Goal: Task Accomplishment & Management: Use online tool/utility

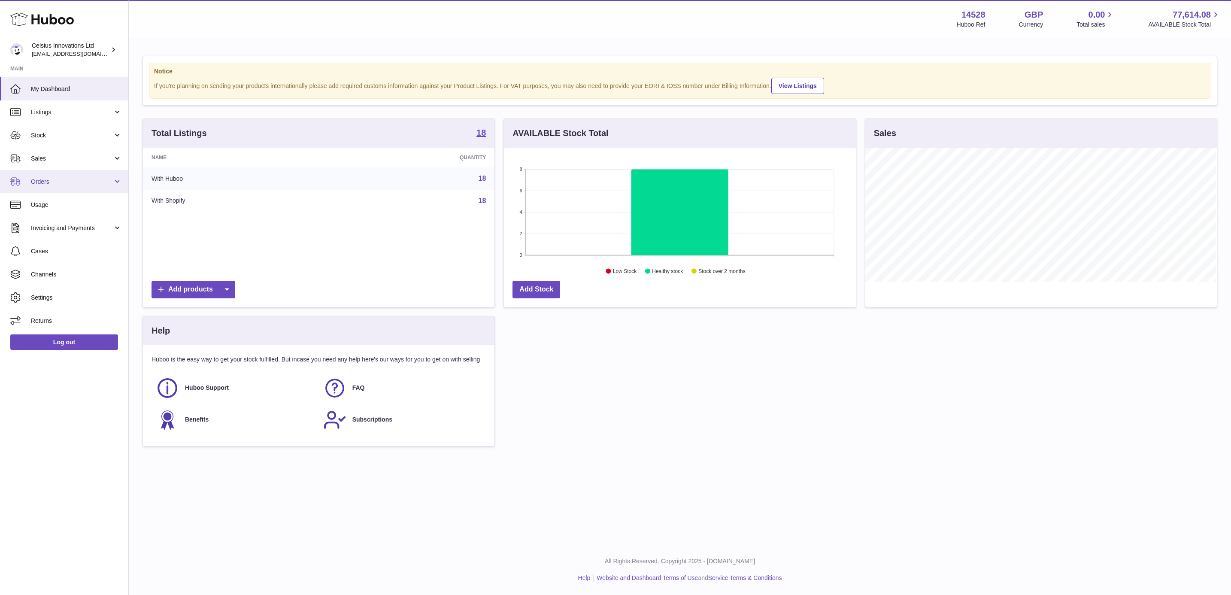
scroll to position [134, 351]
click at [72, 151] on link "Sales" at bounding box center [64, 158] width 128 height 23
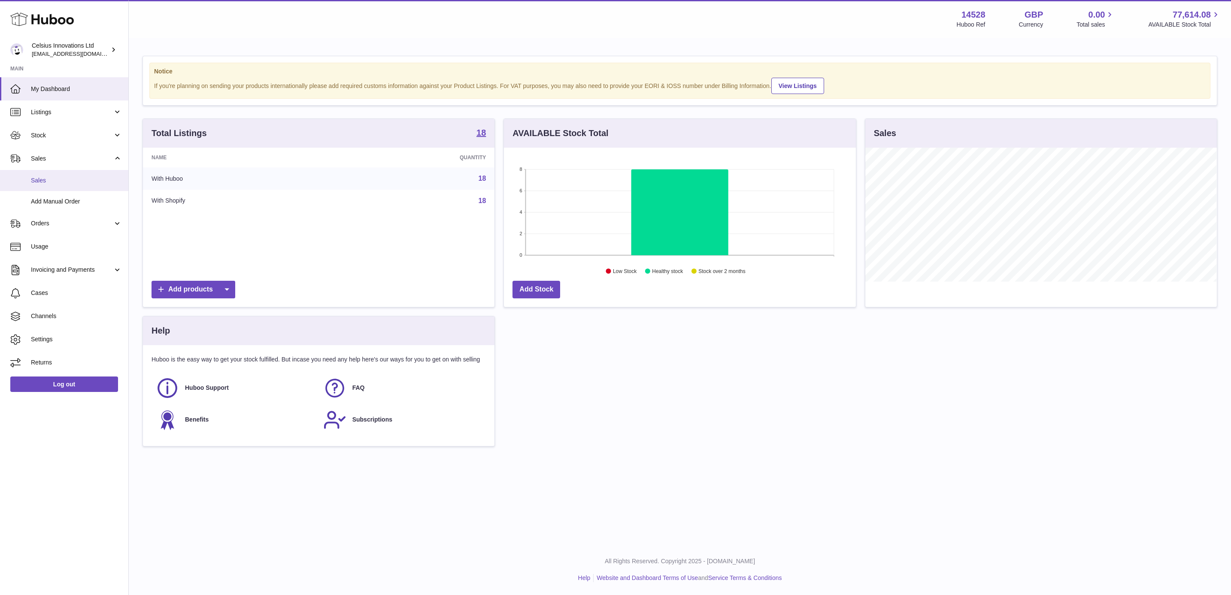
click at [58, 185] on link "Sales" at bounding box center [64, 180] width 128 height 21
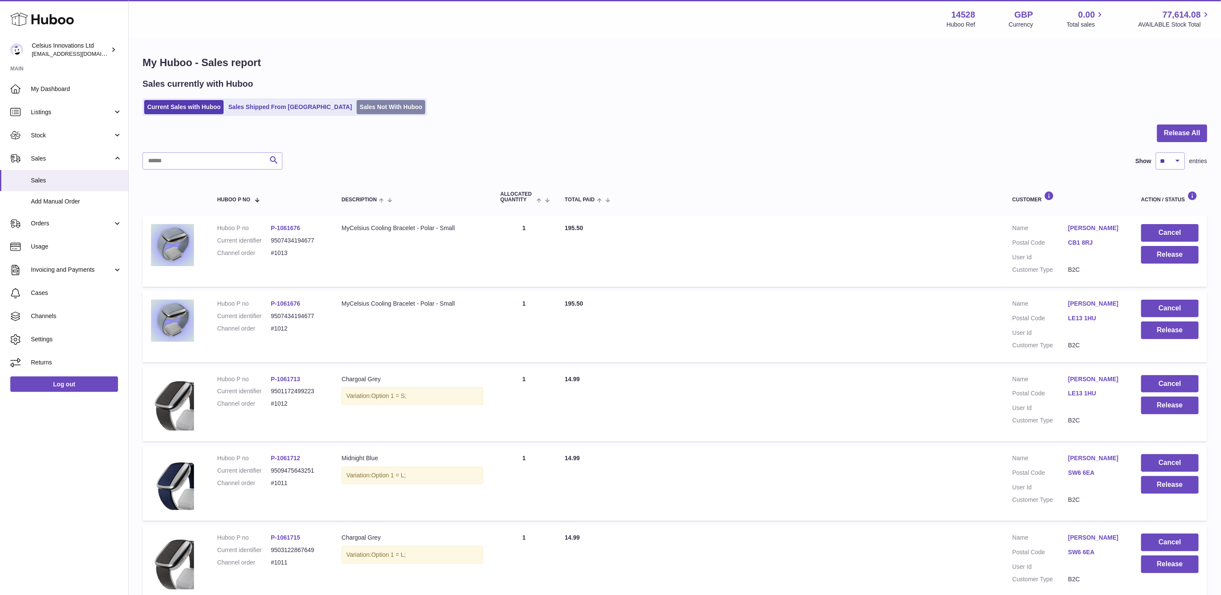
click at [357, 100] on link "Sales Not With Huboo" at bounding box center [391, 107] width 69 height 14
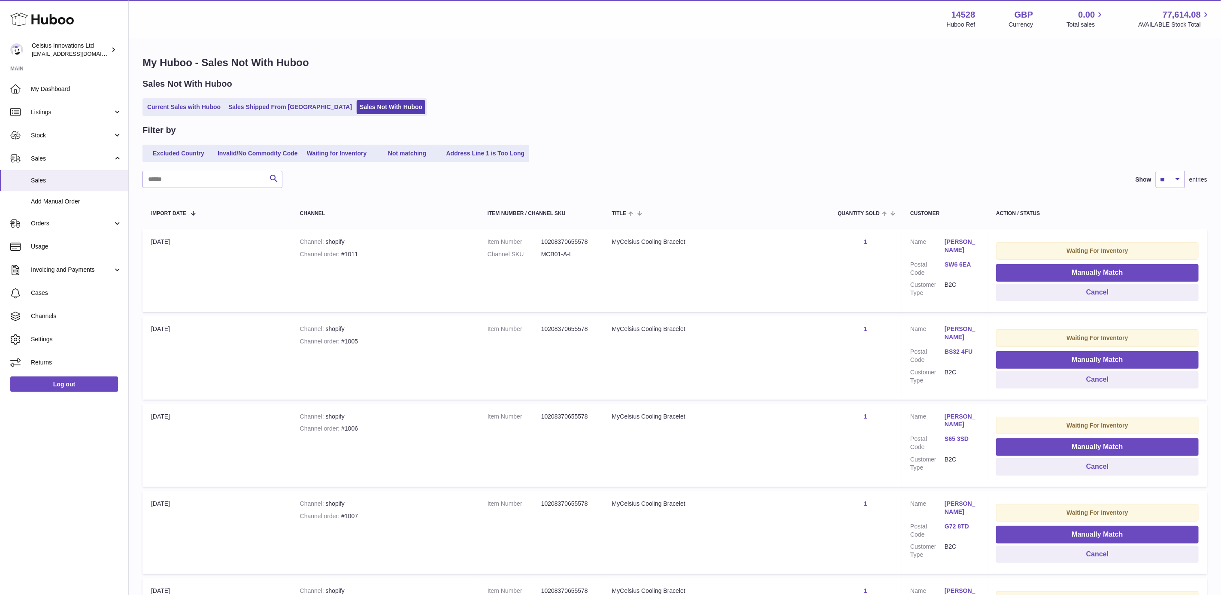
scroll to position [129, 0]
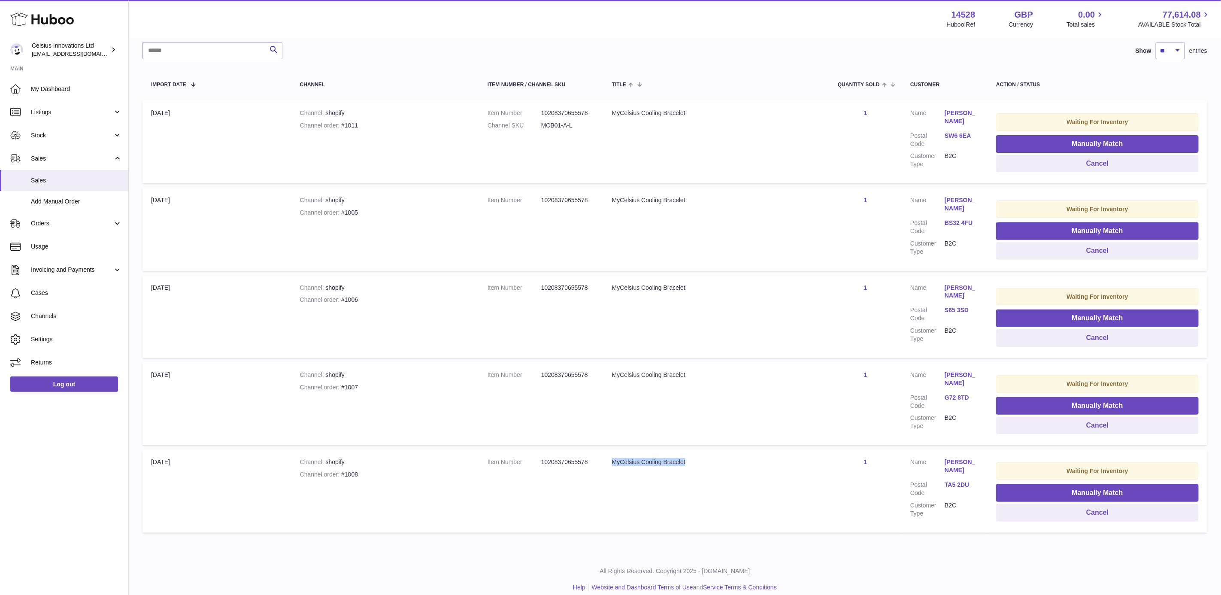
drag, startPoint x: 612, startPoint y: 457, endPoint x: 724, endPoint y: 461, distance: 112.5
click at [724, 461] on td "Title MyCelsius Cooling Bracelet" at bounding box center [716, 490] width 226 height 83
drag, startPoint x: 724, startPoint y: 461, endPoint x: 681, endPoint y: 500, distance: 58.0
click at [717, 503] on td "Title MyCelsius Cooling Bracelet" at bounding box center [716, 490] width 226 height 83
drag, startPoint x: 694, startPoint y: 282, endPoint x: 562, endPoint y: 269, distance: 132.8
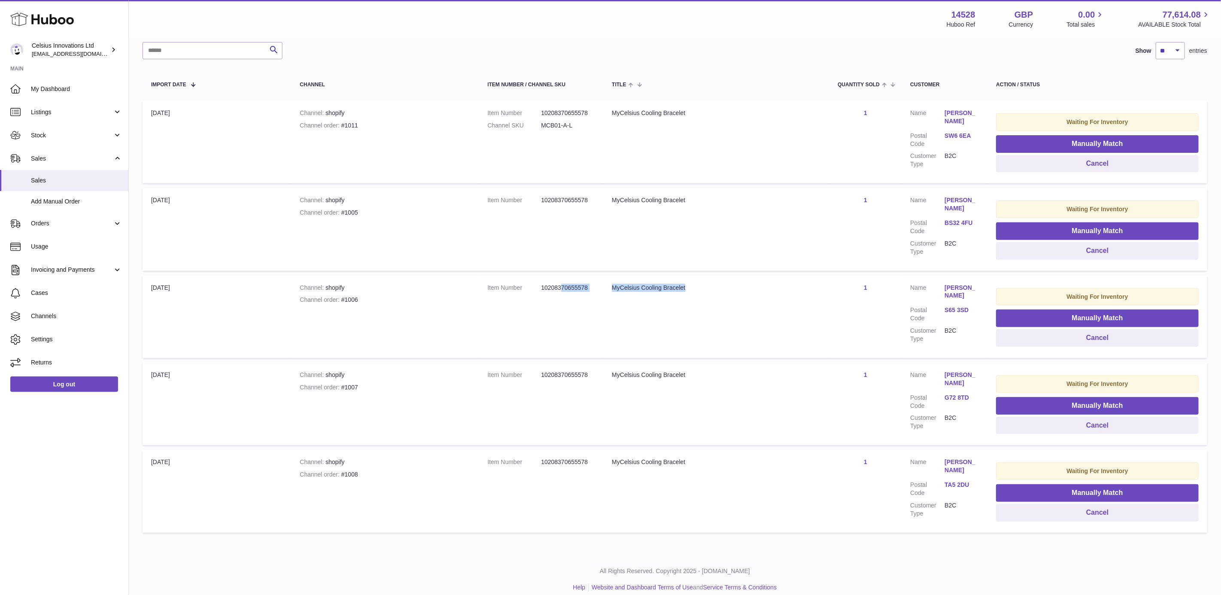
click at [562, 275] on tr "Import date 13th Oct Channel shopify Channel order #1006 Item Number 1020837065…" at bounding box center [674, 316] width 1065 height 83
drag, startPoint x: 562, startPoint y: 269, endPoint x: 721, endPoint y: 196, distance: 175.3
click at [721, 196] on div "MyCelsius Cooling Bracelet" at bounding box center [716, 200] width 209 height 8
drag, startPoint x: 716, startPoint y: 197, endPoint x: 563, endPoint y: 194, distance: 153.2
click at [563, 194] on tr "Import date 13th Oct Channel shopify Channel order #1005 Item Number 1020837065…" at bounding box center [674, 229] width 1065 height 83
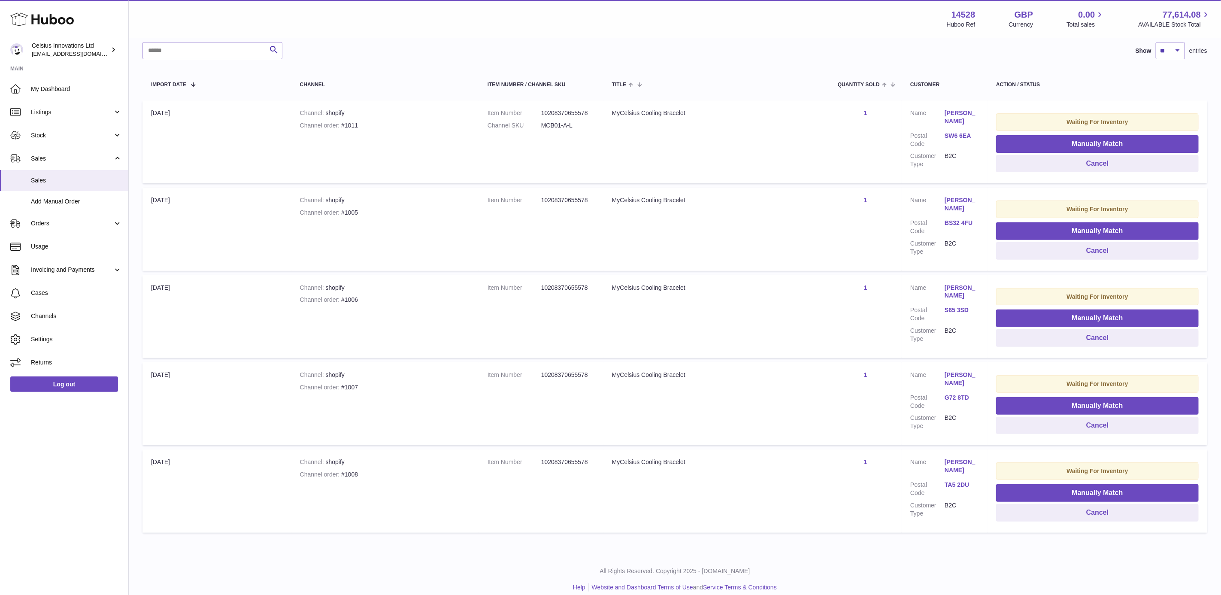
drag, startPoint x: 563, startPoint y: 194, endPoint x: 754, endPoint y: 127, distance: 202.0
click at [760, 128] on td "Title MyCelsius Cooling Bracelet" at bounding box center [716, 141] width 226 height 83
drag, startPoint x: 577, startPoint y: 124, endPoint x: 531, endPoint y: 124, distance: 45.9
click at [531, 124] on dl "Item Number 10208370655578 Channel SKU MCB01-A-L" at bounding box center [540, 121] width 107 height 25
drag, startPoint x: 531, startPoint y: 124, endPoint x: 543, endPoint y: 124, distance: 12.4
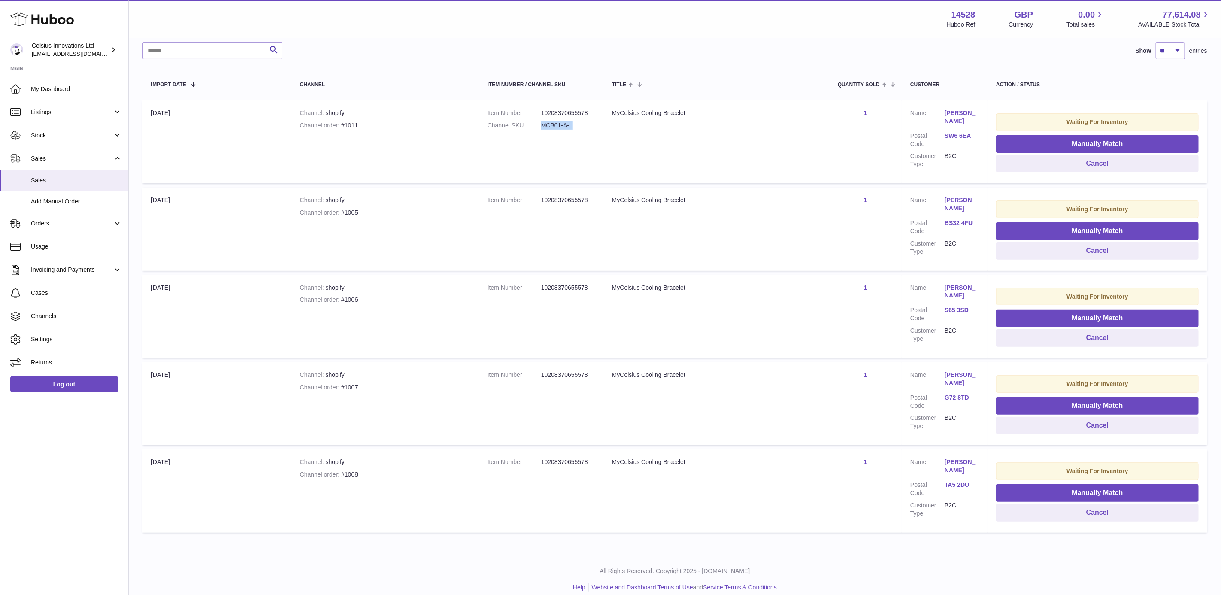
copy dl "MCB01-A-L"
click at [1089, 142] on button "Manually Match" at bounding box center [1097, 144] width 203 height 18
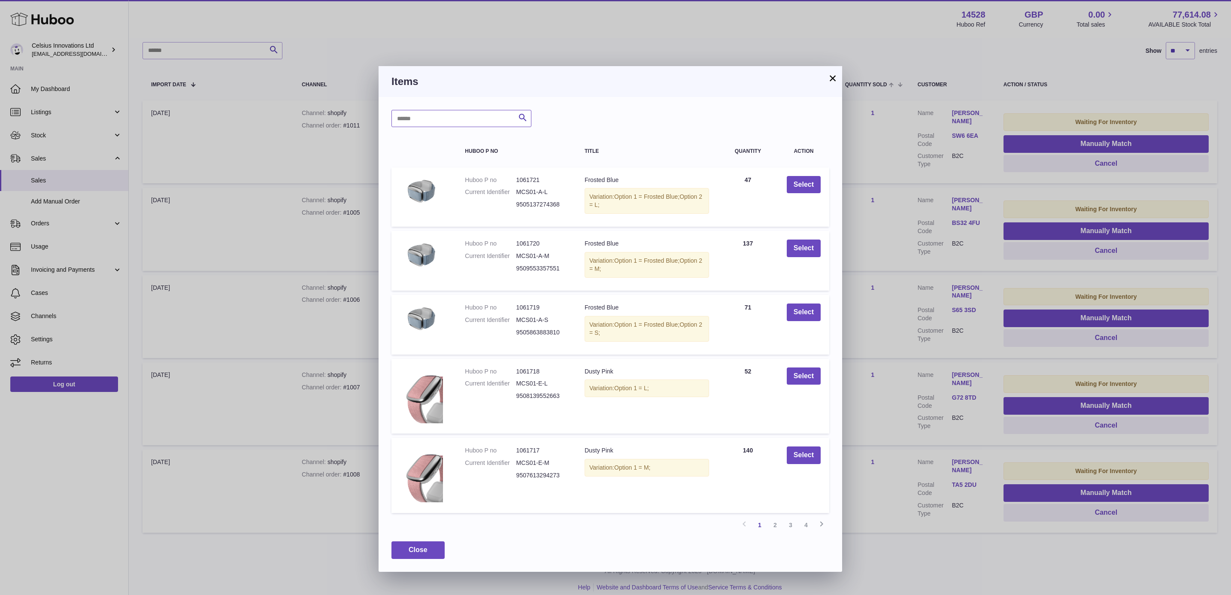
click at [419, 116] on input "text" at bounding box center [461, 118] width 140 height 17
paste input "*********"
type input "*********"
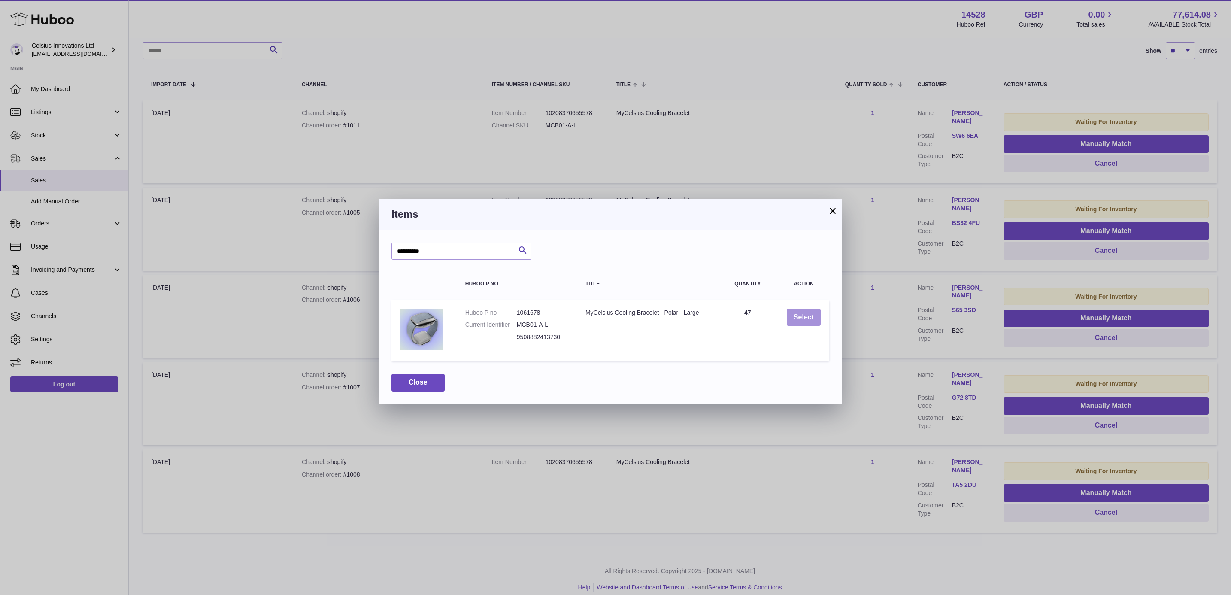
click at [802, 318] on button "Select" at bounding box center [804, 318] width 34 height 18
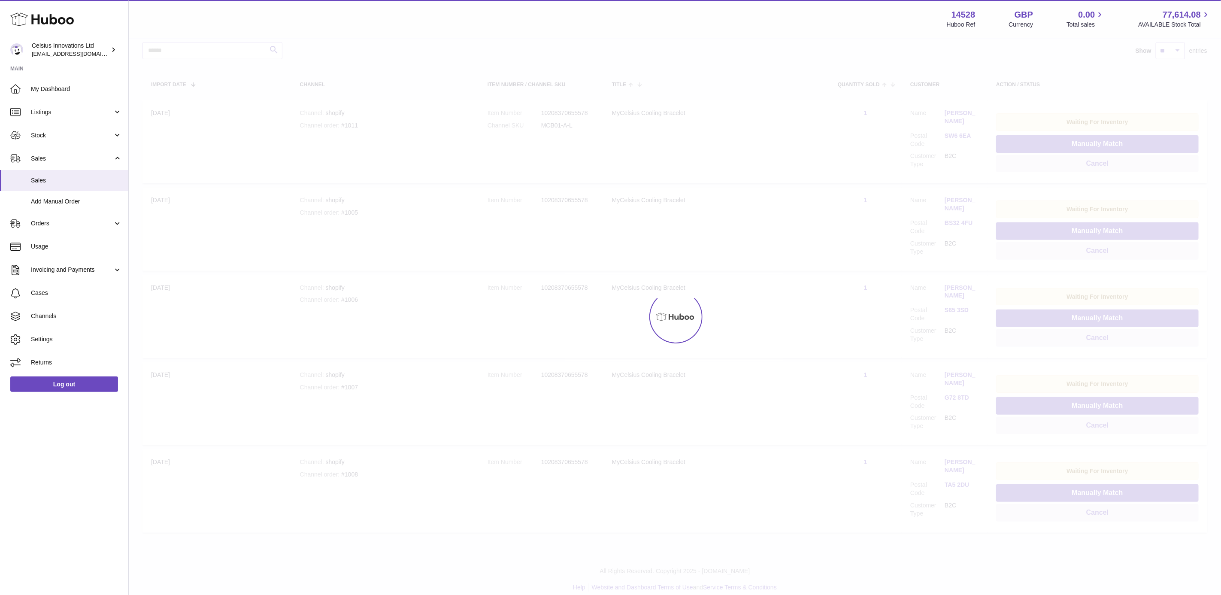
scroll to position [44, 0]
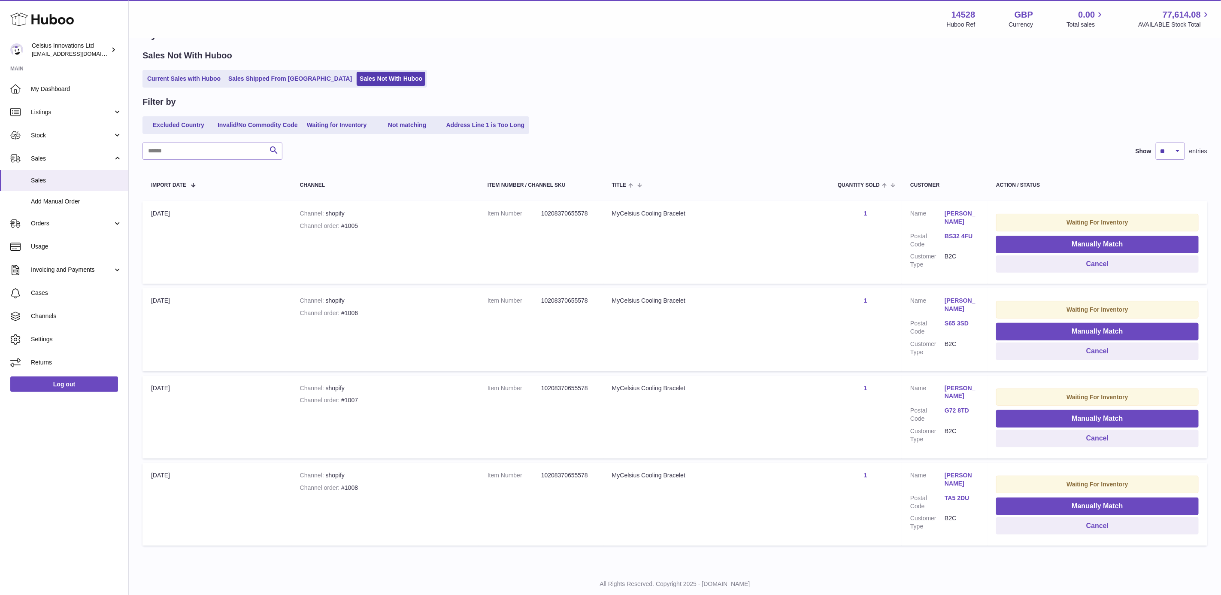
scroll to position [44, 0]
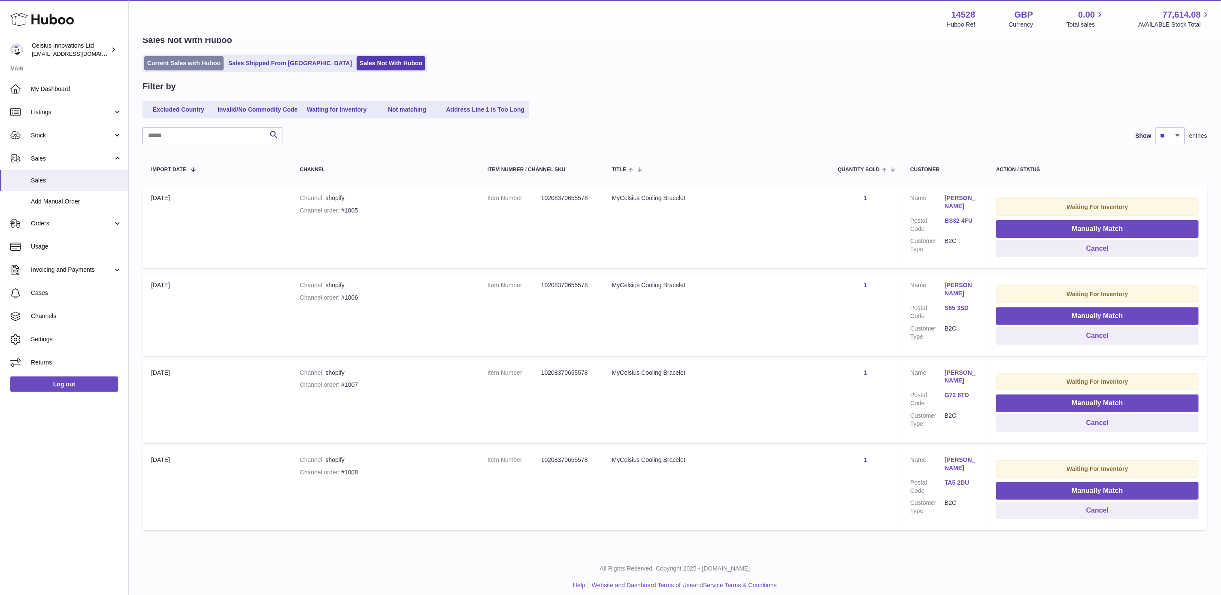
click at [188, 58] on link "Current Sales with Huboo" at bounding box center [183, 63] width 79 height 14
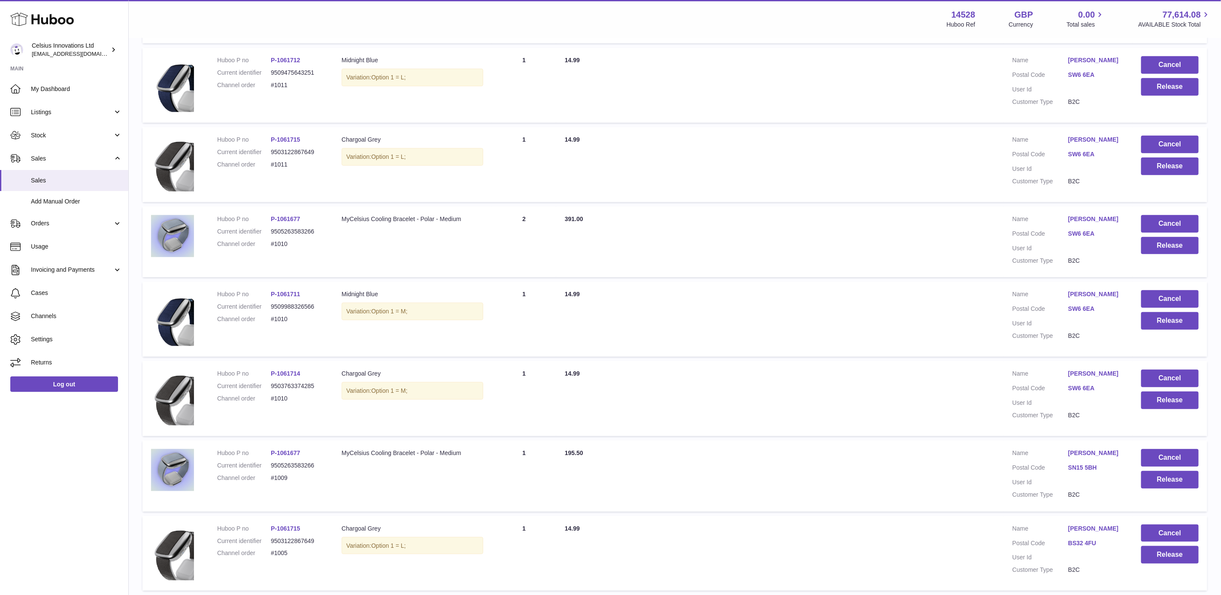
scroll to position [469, 0]
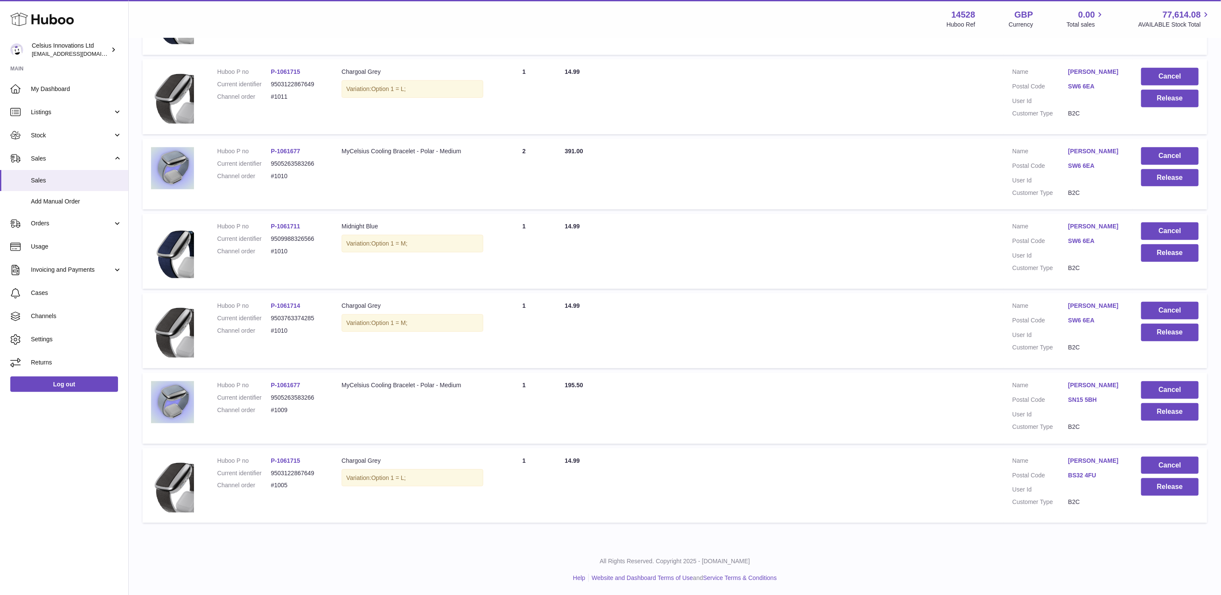
click at [380, 382] on td "Description MyCelsius Cooling Bracelet - Polar - Medium" at bounding box center [412, 407] width 159 height 71
drag, startPoint x: 380, startPoint y: 382, endPoint x: 440, endPoint y: 388, distance: 60.3
click at [431, 385] on td "Description MyCelsius Cooling Bracelet - Polar - Medium" at bounding box center [412, 407] width 159 height 71
drag, startPoint x: 472, startPoint y: 375, endPoint x: 337, endPoint y: 378, distance: 135.2
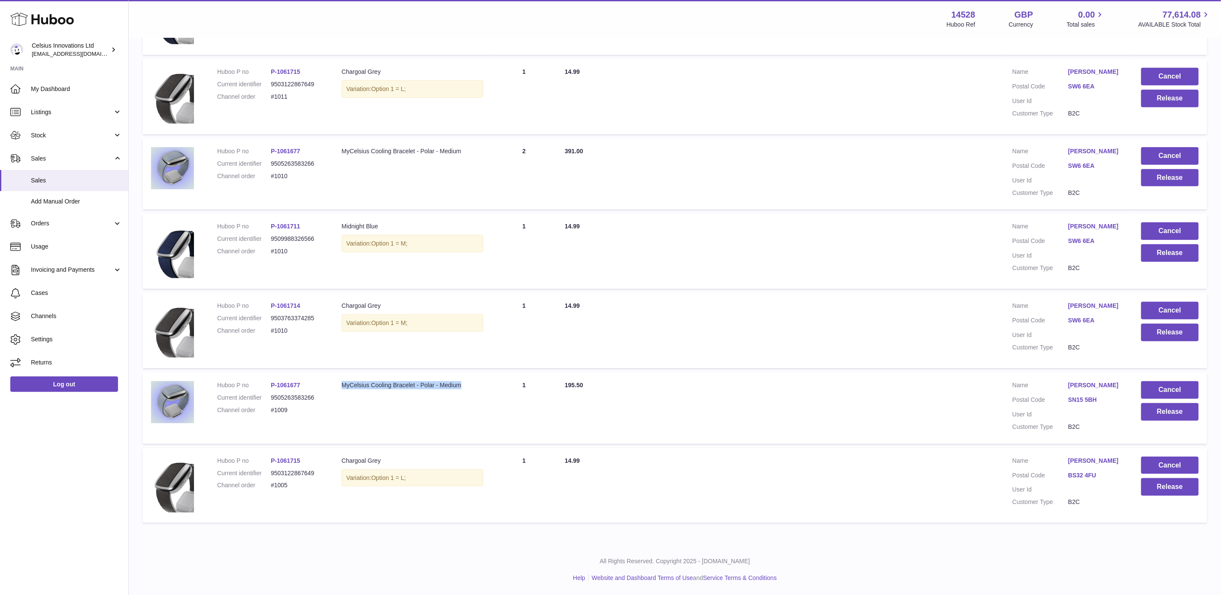
click at [337, 378] on td "Description MyCelsius Cooling Bracelet - Polar - Medium" at bounding box center [412, 407] width 159 height 71
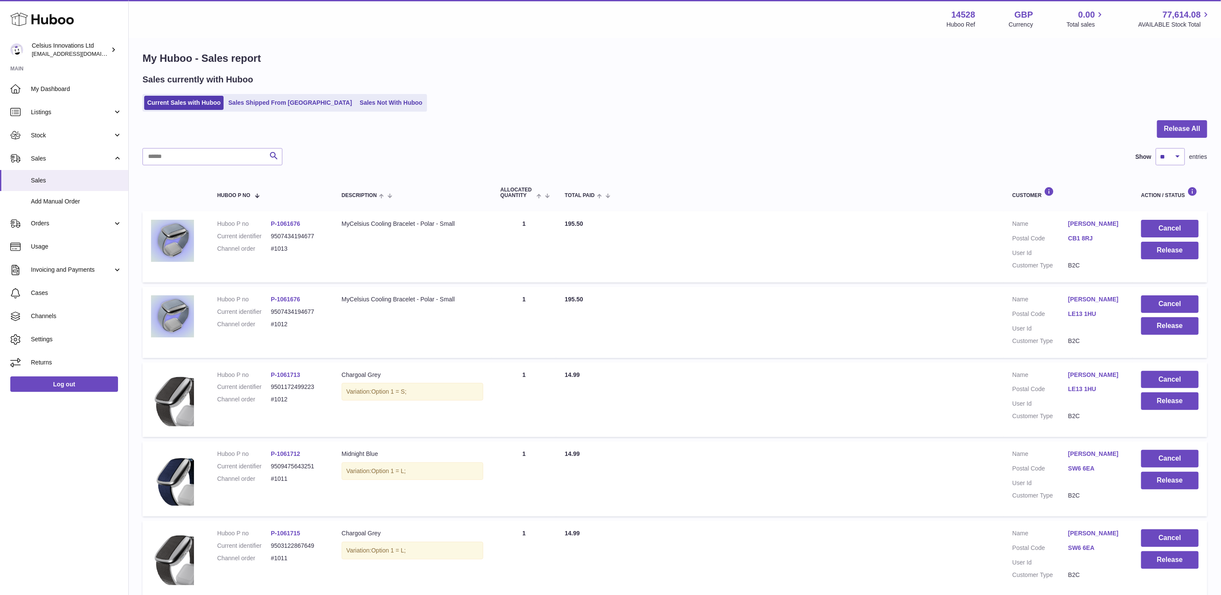
scroll to position [0, 0]
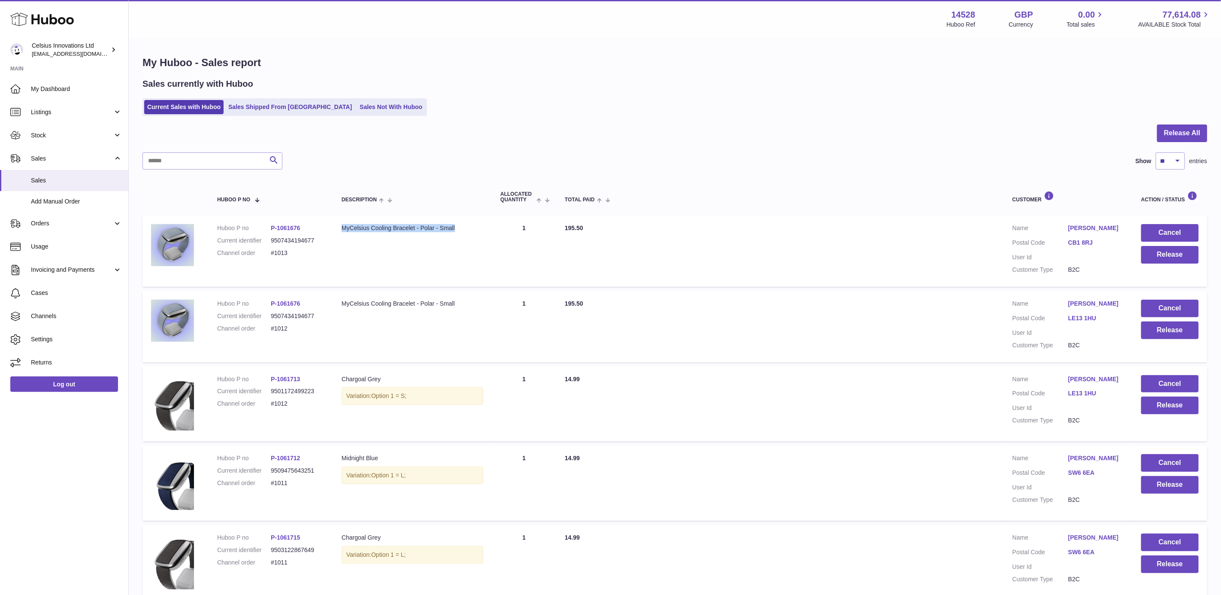
drag, startPoint x: 462, startPoint y: 225, endPoint x: 339, endPoint y: 221, distance: 123.2
click at [339, 221] on td "Description MyCelsius Cooling Bracelet - Polar - Small" at bounding box center [412, 250] width 159 height 71
click at [357, 103] on link "Sales Not With Huboo" at bounding box center [391, 107] width 69 height 14
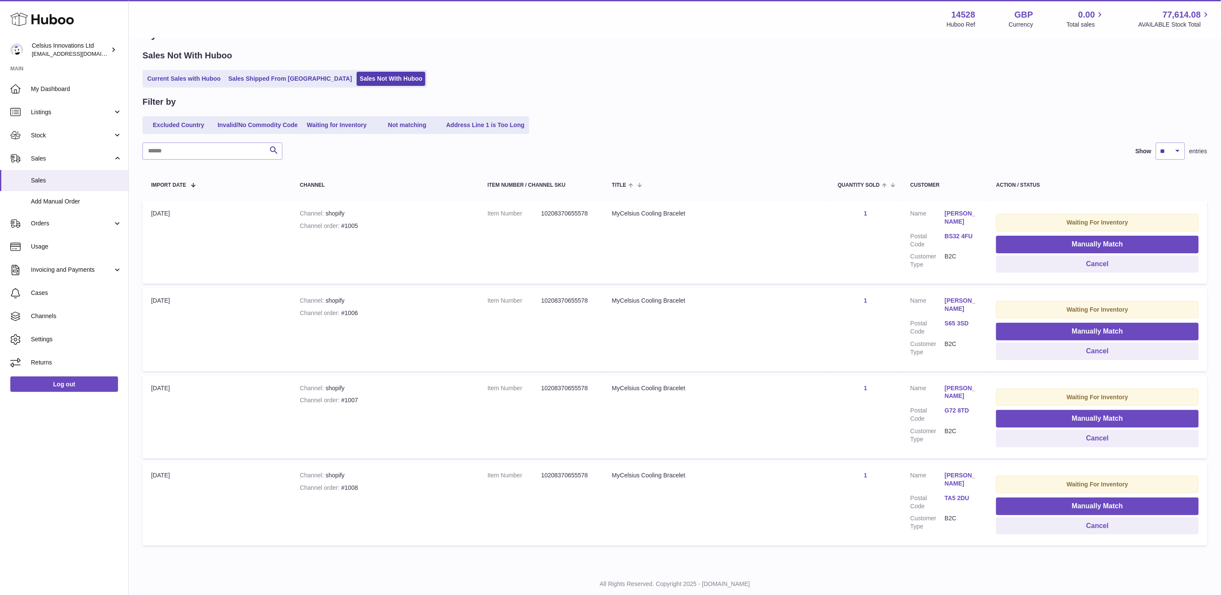
scroll to position [44, 0]
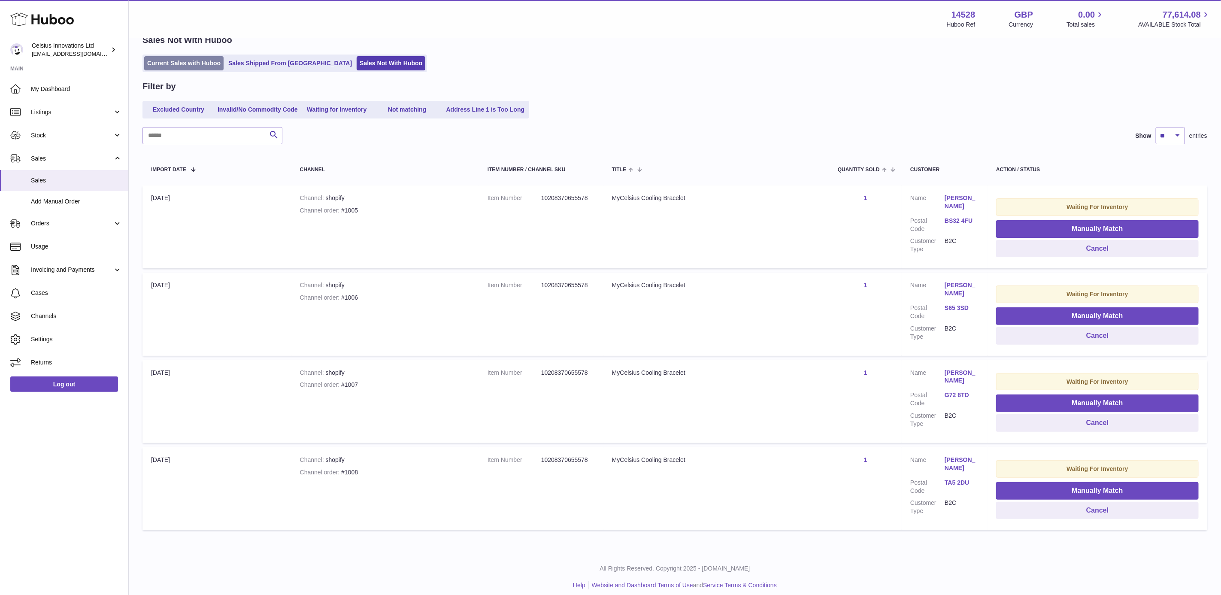
click at [186, 59] on link "Current Sales with Huboo" at bounding box center [183, 63] width 79 height 14
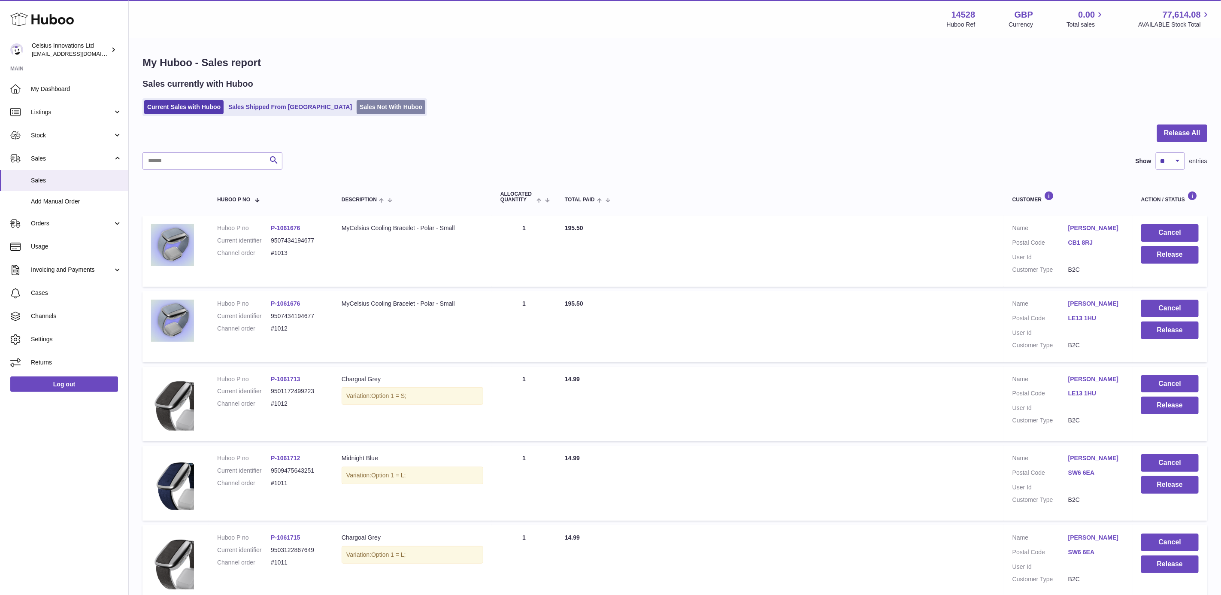
click at [357, 109] on link "Sales Not With Huboo" at bounding box center [391, 107] width 69 height 14
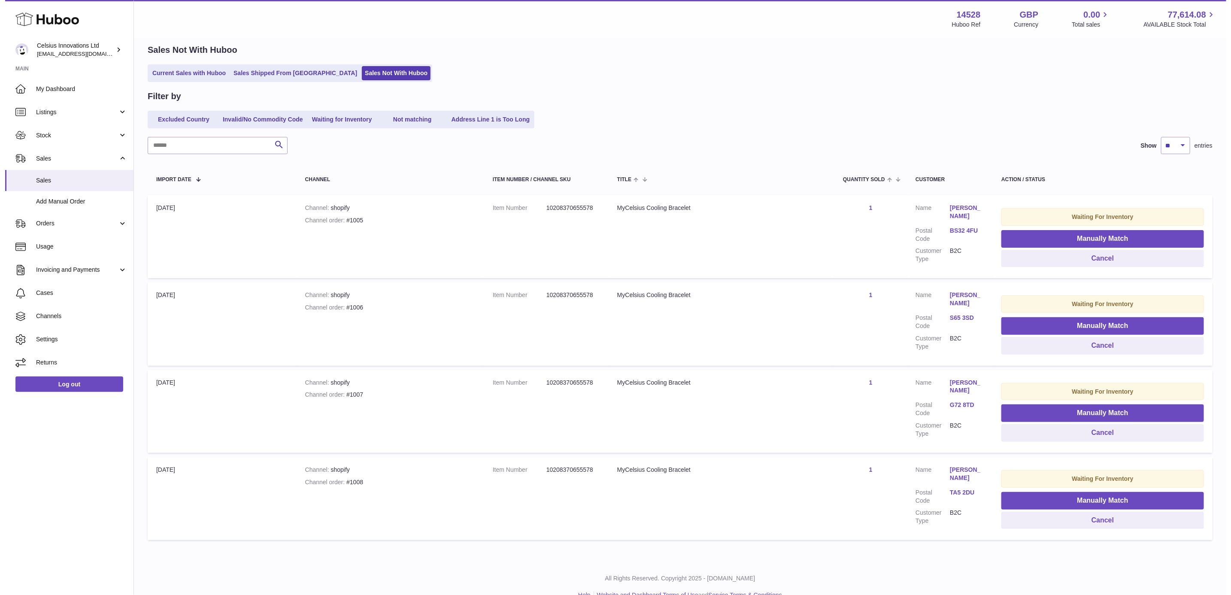
scroll to position [44, 0]
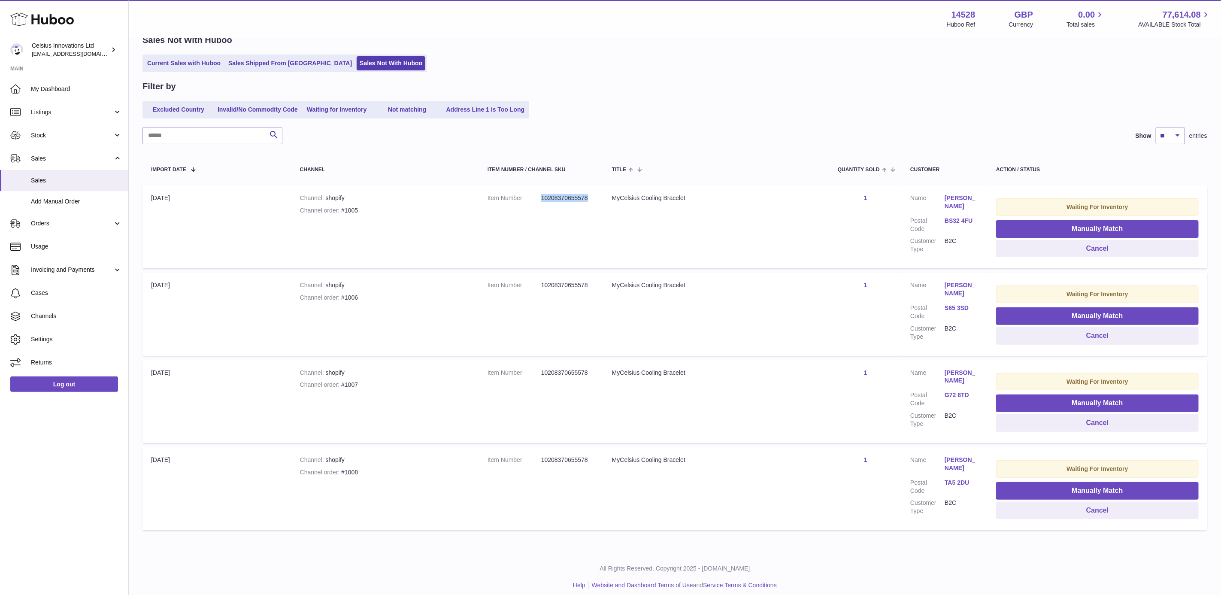
drag, startPoint x: 541, startPoint y: 210, endPoint x: 598, endPoint y: 206, distance: 57.2
click at [598, 206] on td "Item Number 10208370655578" at bounding box center [541, 226] width 124 height 83
drag, startPoint x: 598, startPoint y: 206, endPoint x: 578, endPoint y: 230, distance: 30.8
click at [575, 230] on td "Item Number 10208370655578" at bounding box center [541, 226] width 124 height 83
click at [640, 199] on div "MyCelsius Cooling Bracelet" at bounding box center [716, 198] width 209 height 8
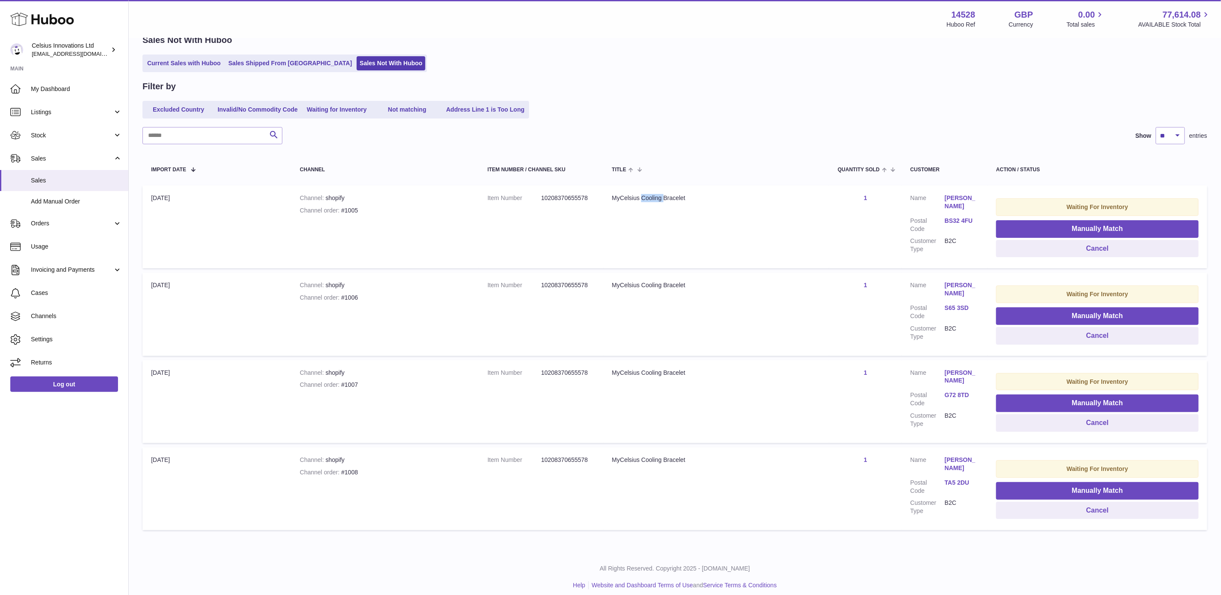
click at [640, 199] on div "MyCelsius Cooling Bracelet" at bounding box center [716, 198] width 209 height 8
click at [1129, 230] on button "Manually Match" at bounding box center [1097, 229] width 203 height 18
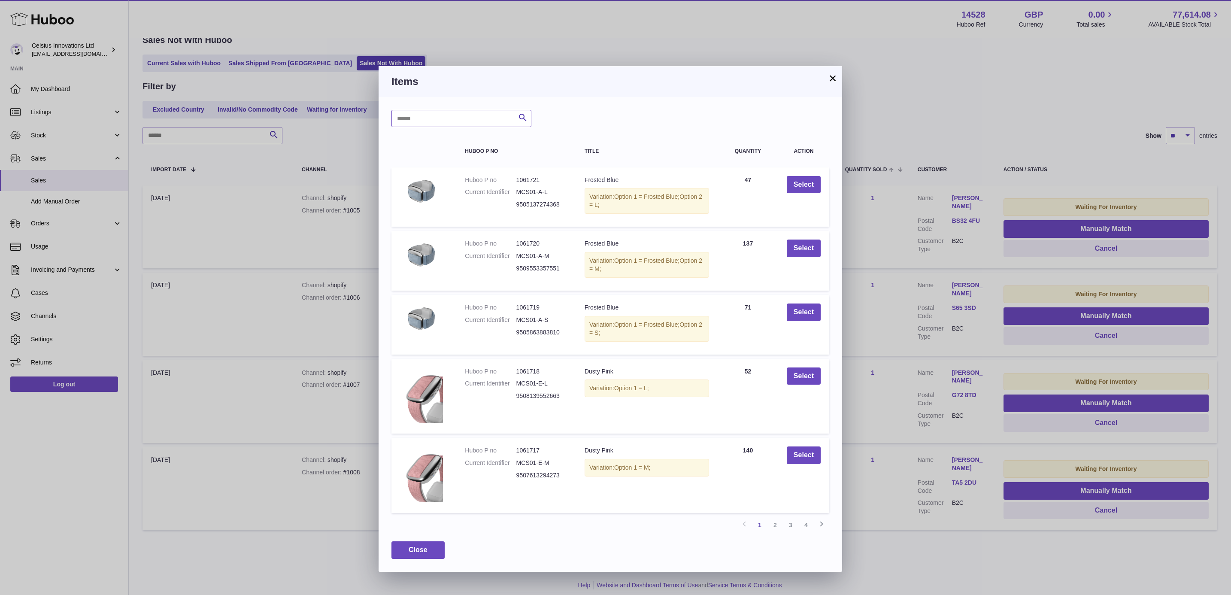
click at [465, 122] on input "text" at bounding box center [461, 118] width 140 height 17
click at [772, 522] on link "2" at bounding box center [774, 524] width 15 height 15
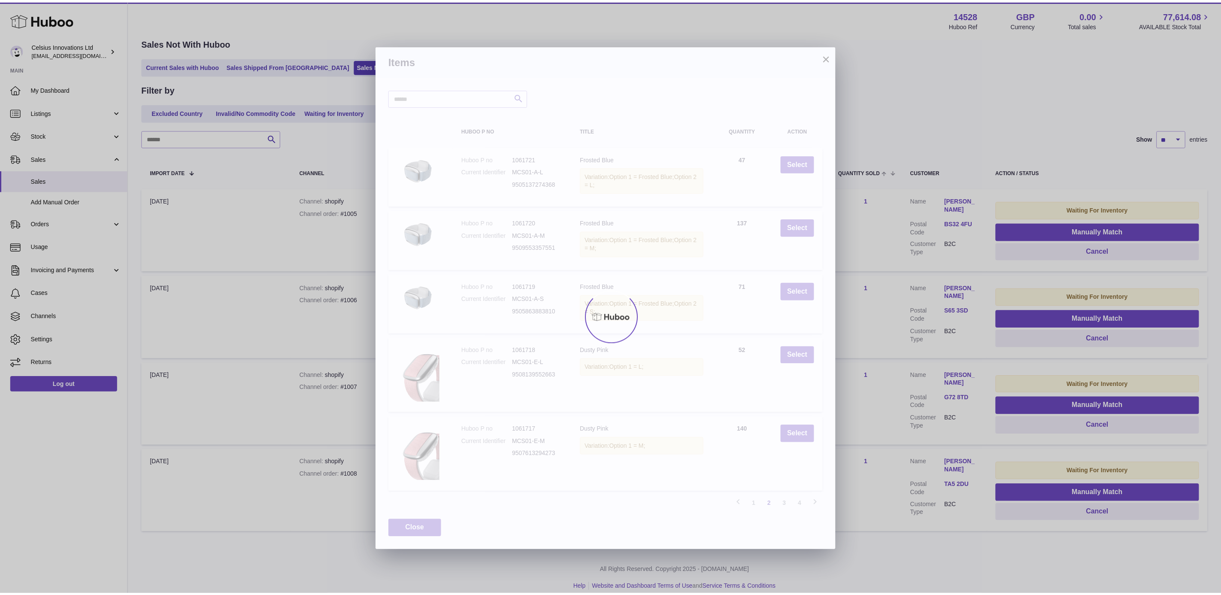
scroll to position [39, 0]
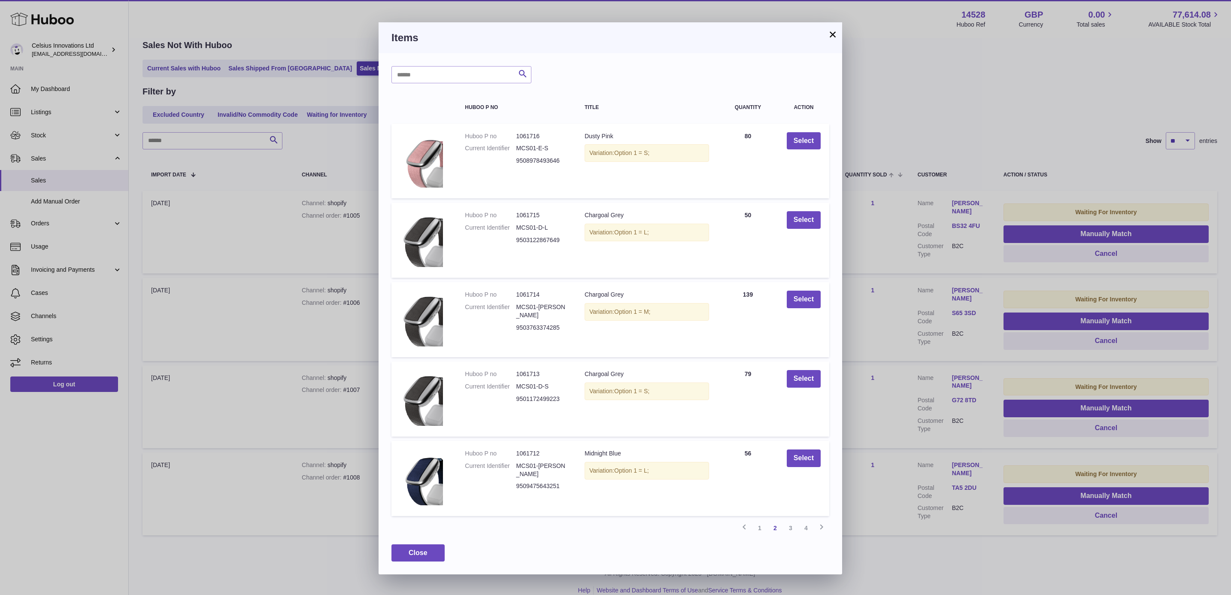
click at [805, 530] on link "4" at bounding box center [805, 527] width 15 height 15
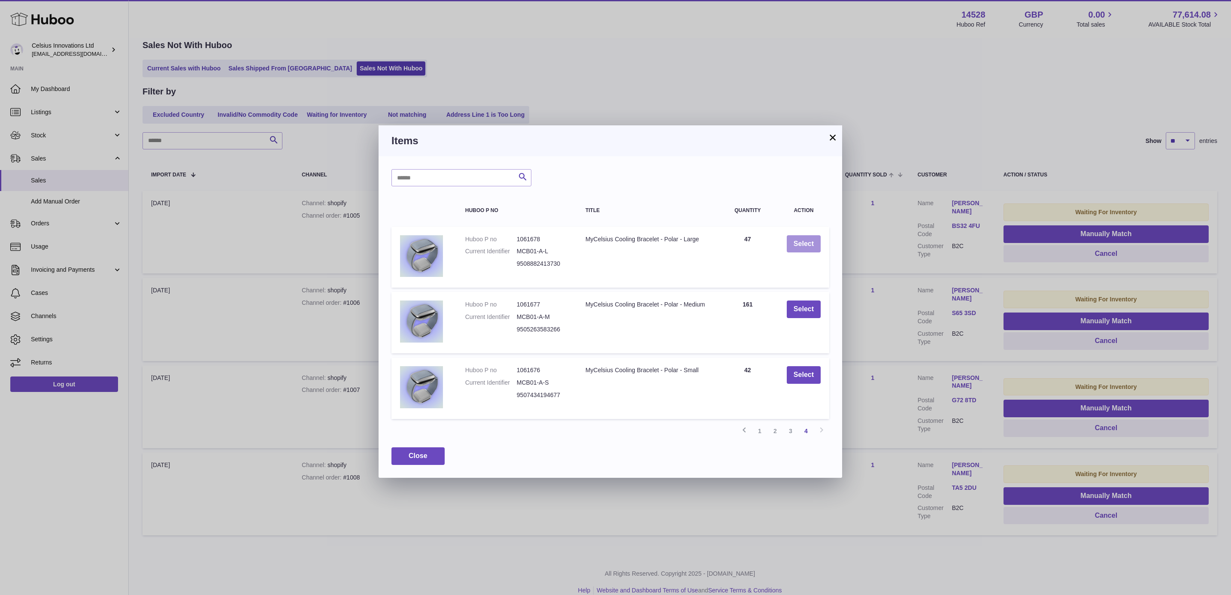
click at [799, 236] on button "Select" at bounding box center [804, 244] width 34 height 18
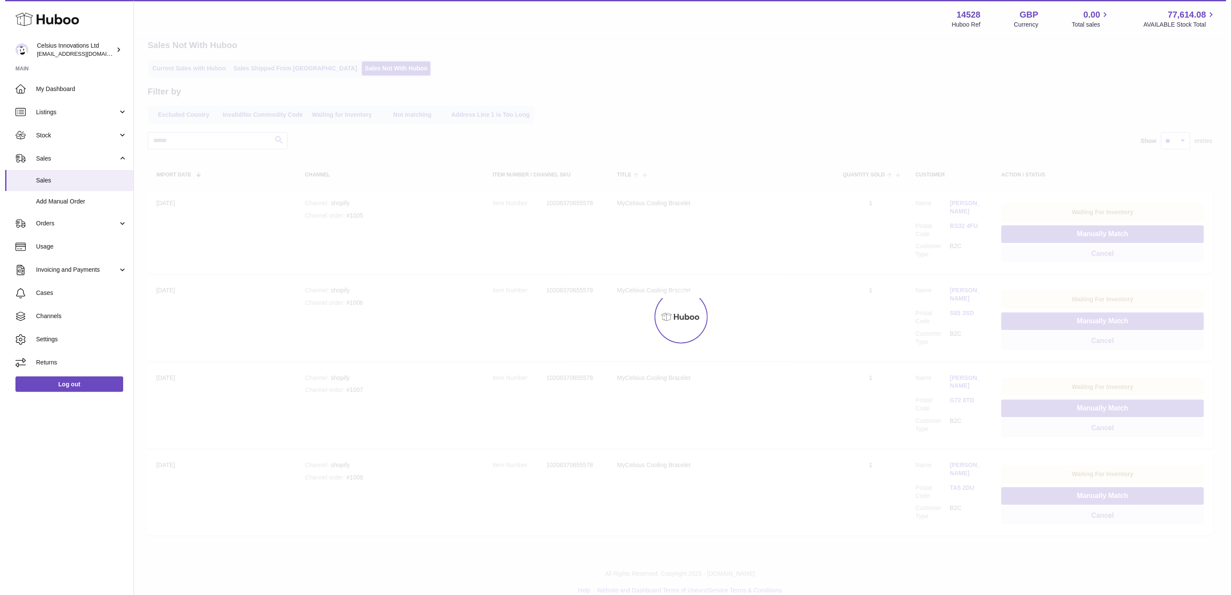
scroll to position [0, 0]
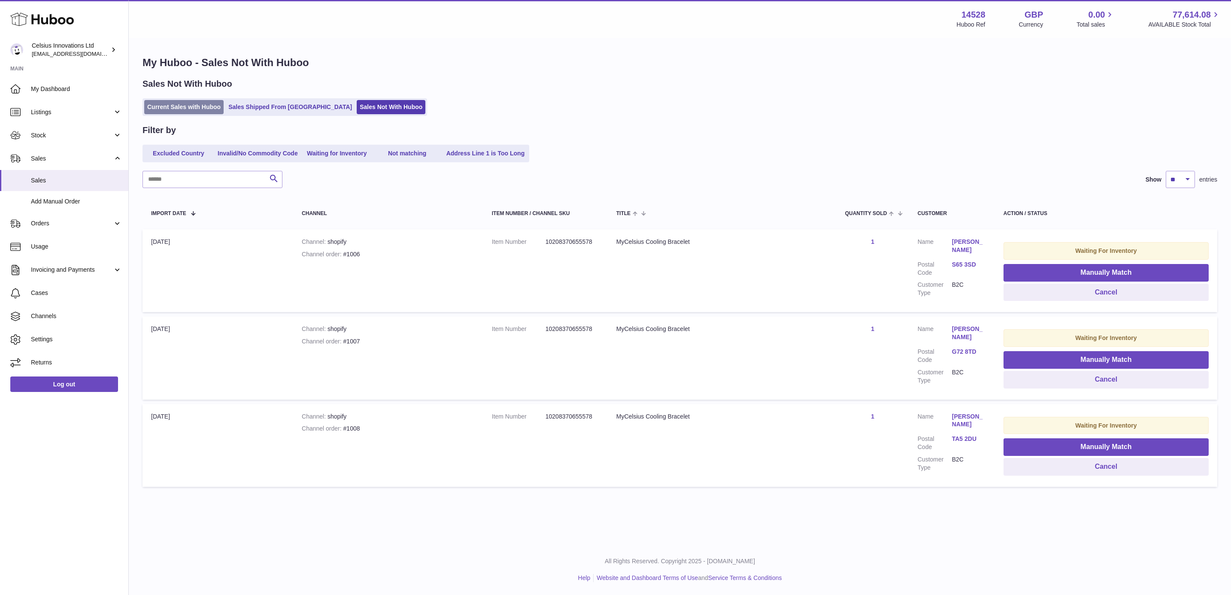
click at [176, 109] on link "Current Sales with Huboo" at bounding box center [183, 107] width 79 height 14
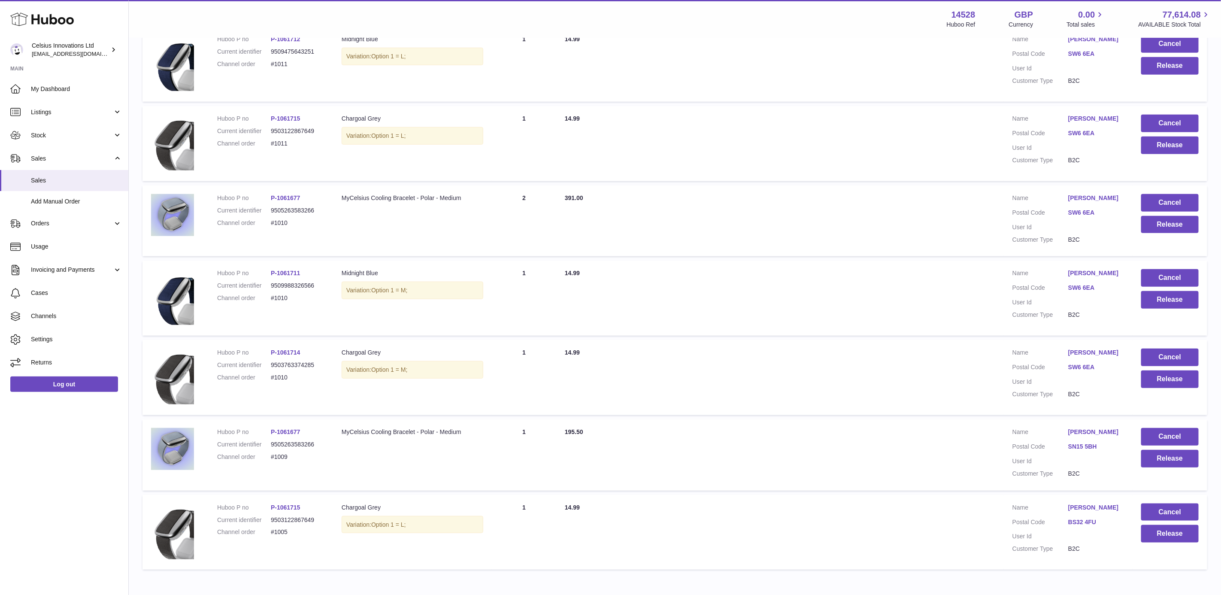
scroll to position [469, 0]
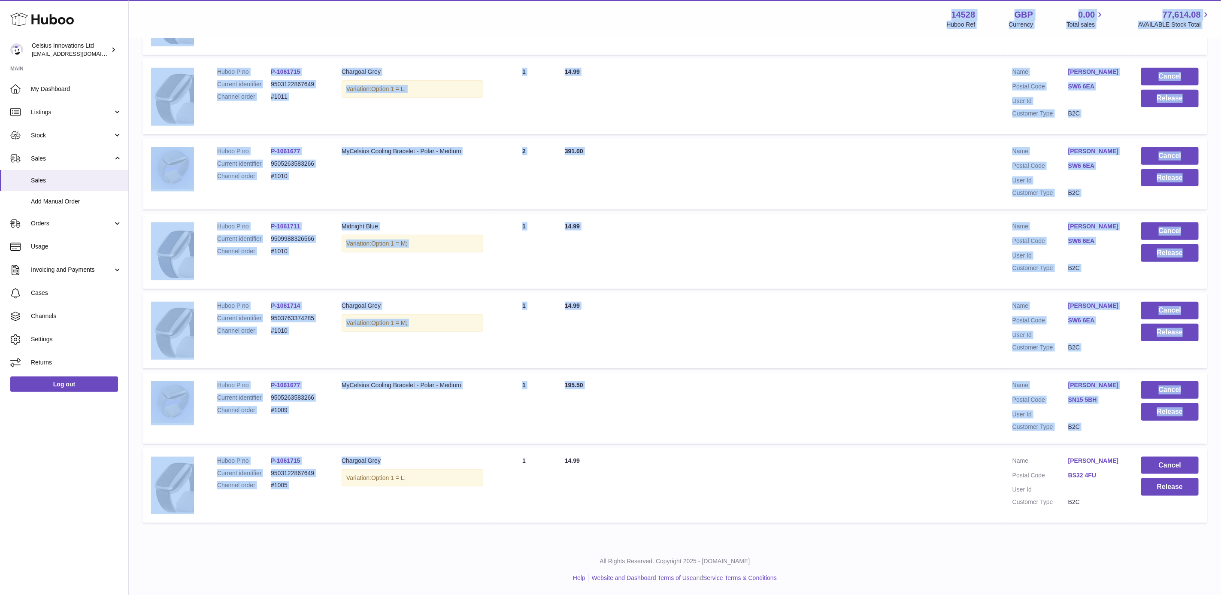
drag, startPoint x: 402, startPoint y: 460, endPoint x: 95, endPoint y: 460, distance: 306.8
click at [95, 460] on div "Huboo Celsius Innovations Ltd internalAdmin-14528@internal.huboo.com Main My Da…" at bounding box center [610, 64] width 1221 height 1060
click at [656, 375] on td "Total Paid 195.50" at bounding box center [780, 407] width 448 height 71
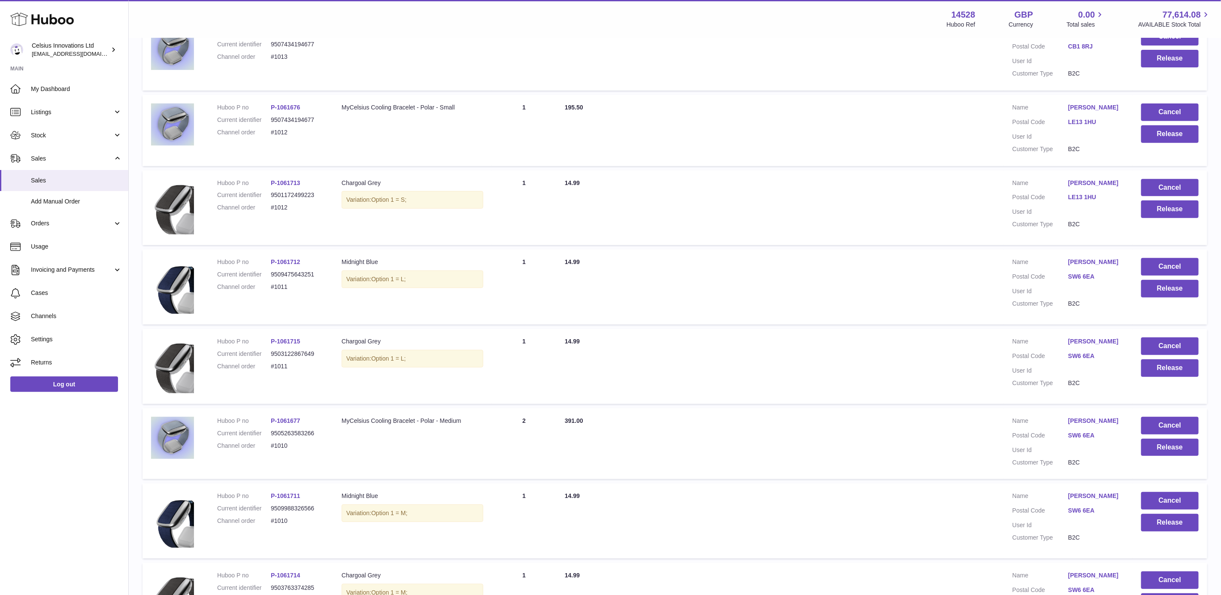
scroll to position [0, 0]
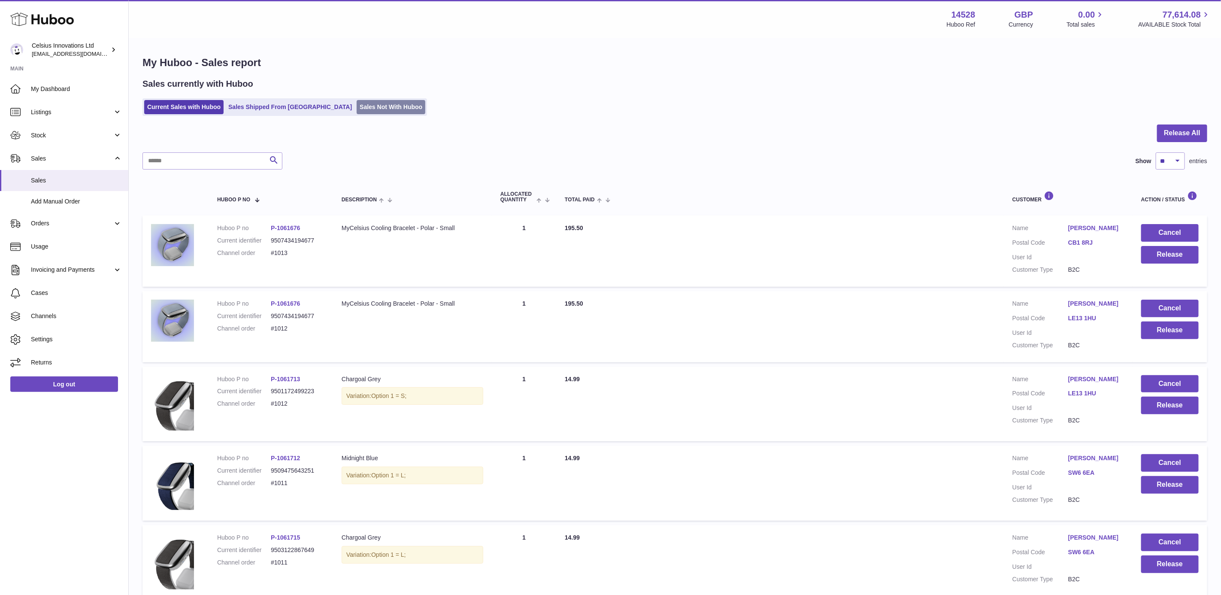
click at [357, 102] on link "Sales Not With Huboo" at bounding box center [391, 107] width 69 height 14
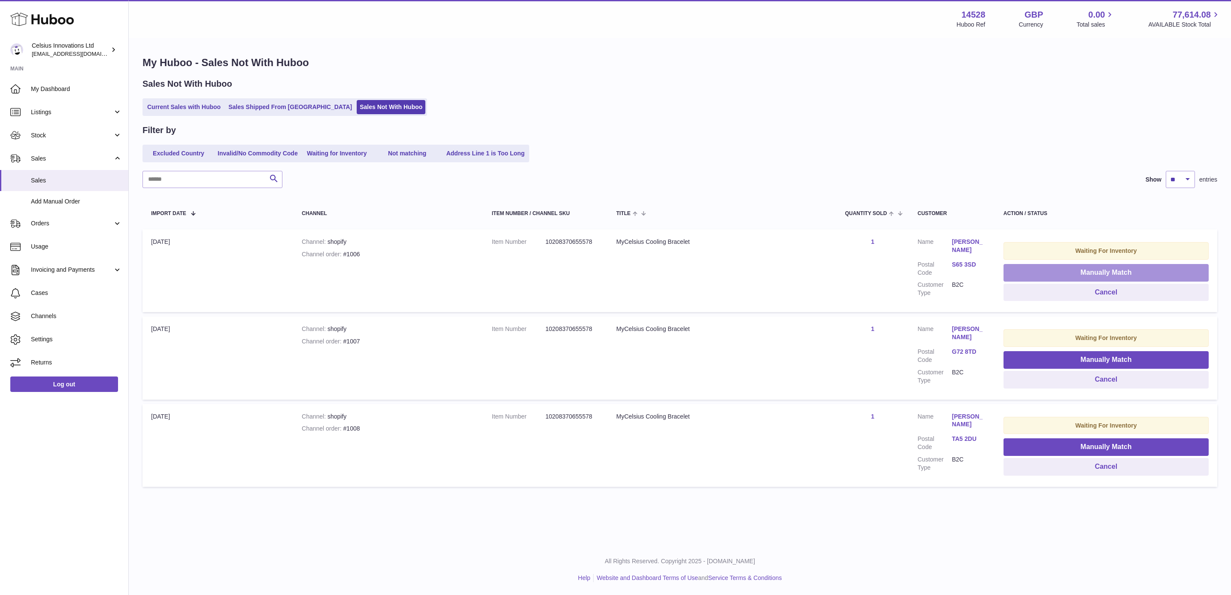
click at [1129, 269] on button "Manually Match" at bounding box center [1105, 273] width 205 height 18
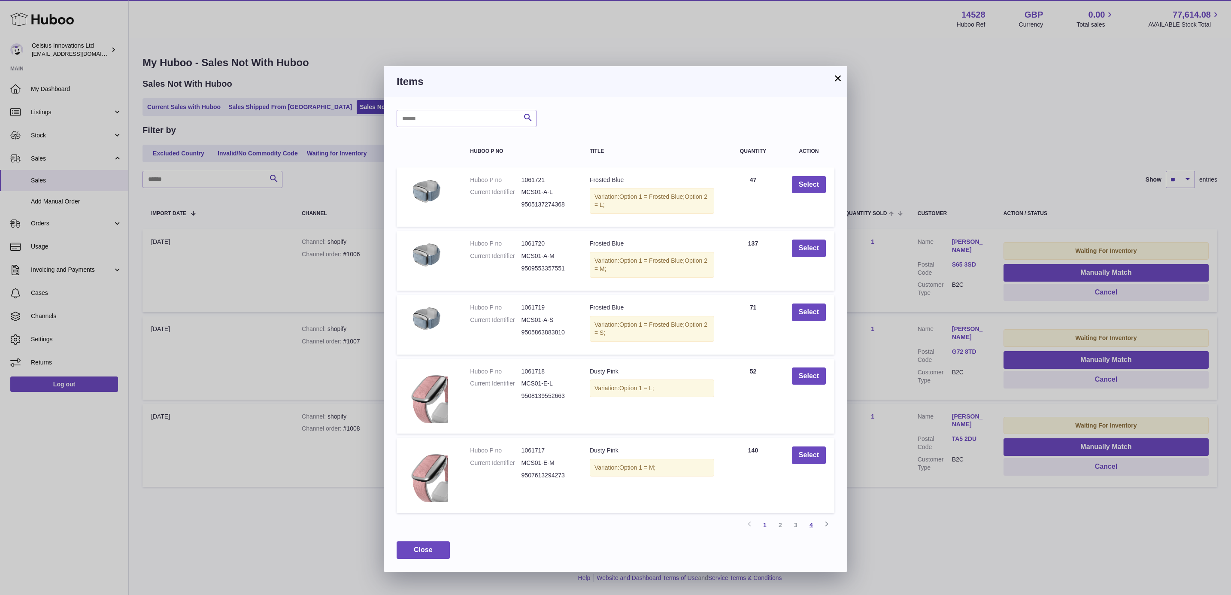
click at [809, 523] on link "4" at bounding box center [810, 524] width 15 height 15
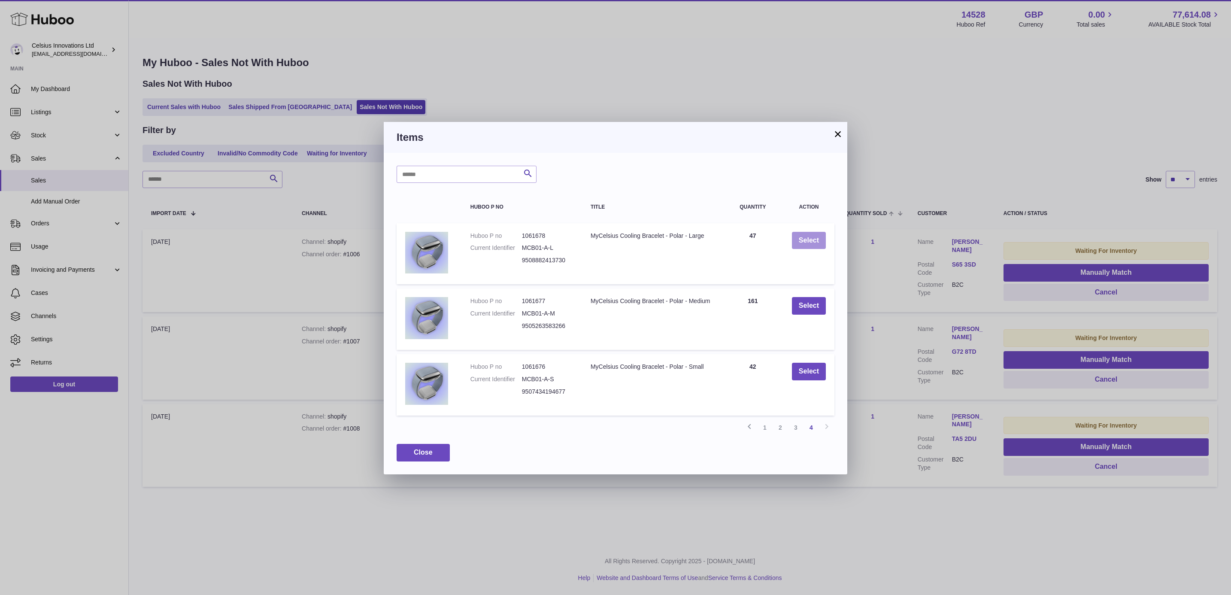
click at [806, 245] on button "Select" at bounding box center [809, 241] width 34 height 18
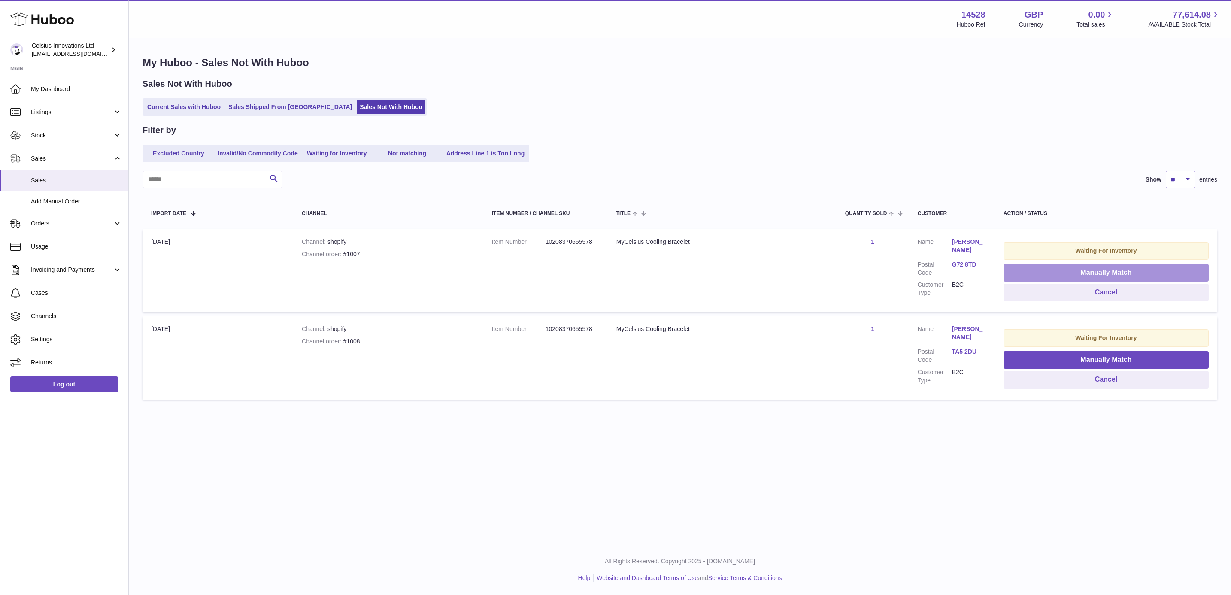
click at [1062, 269] on button "Manually Match" at bounding box center [1105, 273] width 205 height 18
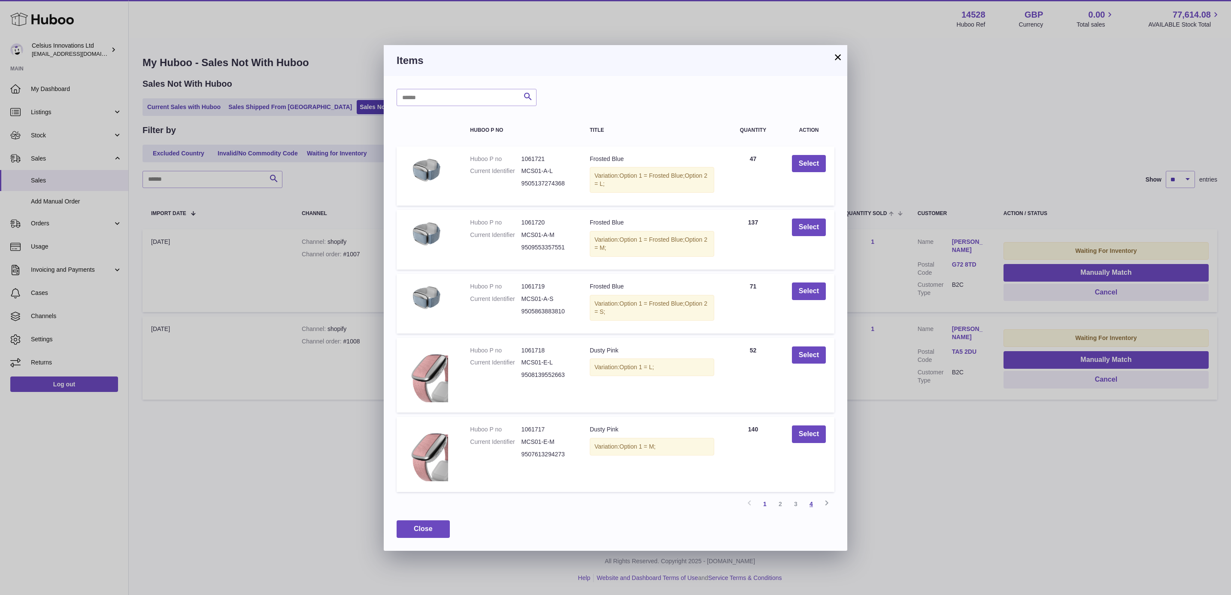
click at [814, 500] on link "4" at bounding box center [810, 503] width 15 height 15
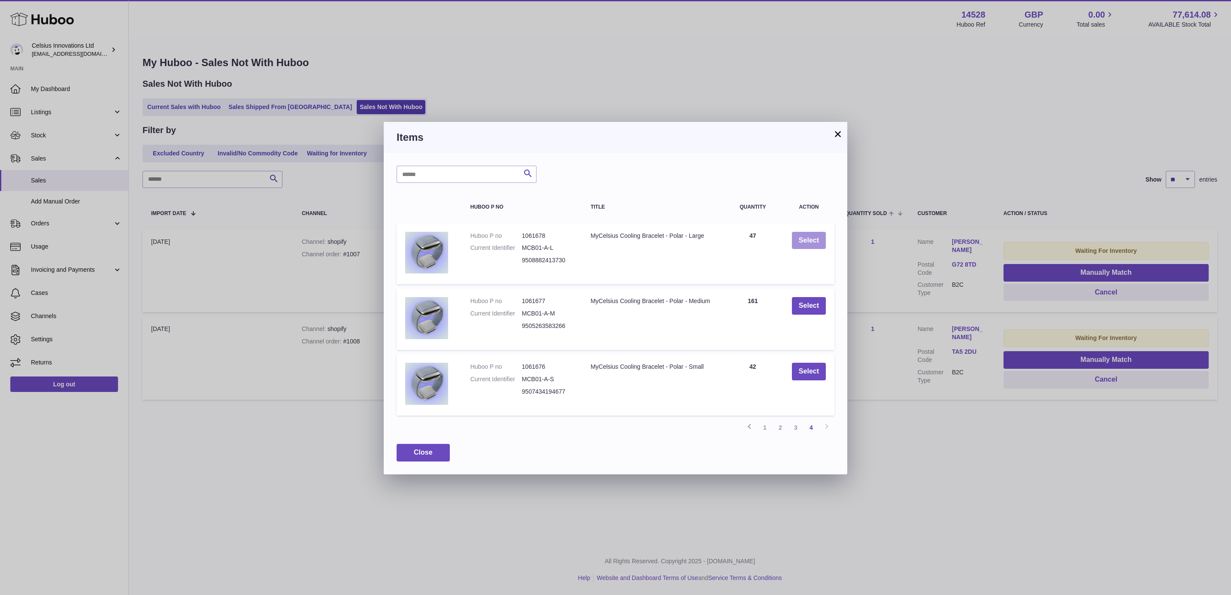
click at [797, 245] on button "Select" at bounding box center [809, 241] width 34 height 18
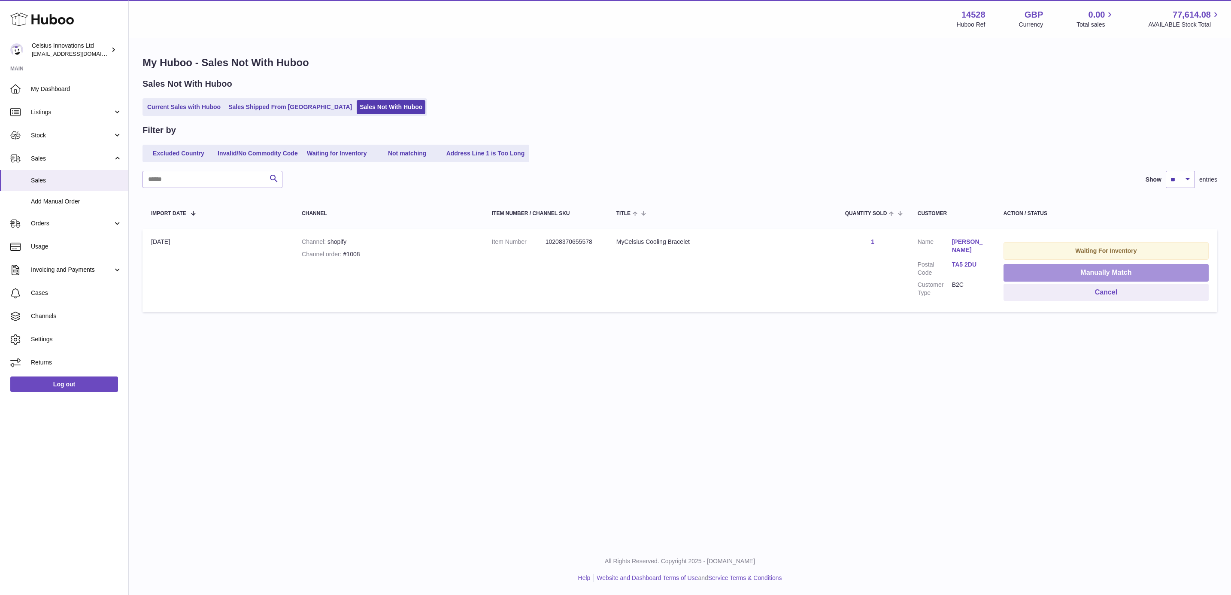
click at [1113, 271] on button "Manually Match" at bounding box center [1105, 273] width 205 height 18
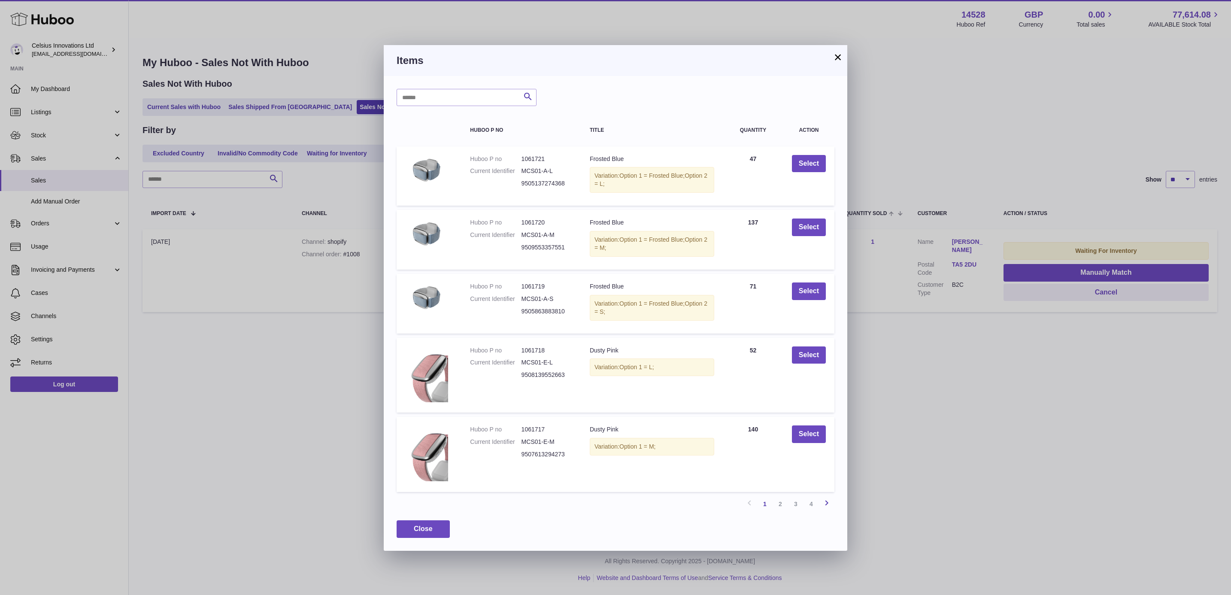
click at [827, 500] on icon at bounding box center [826, 502] width 10 height 11
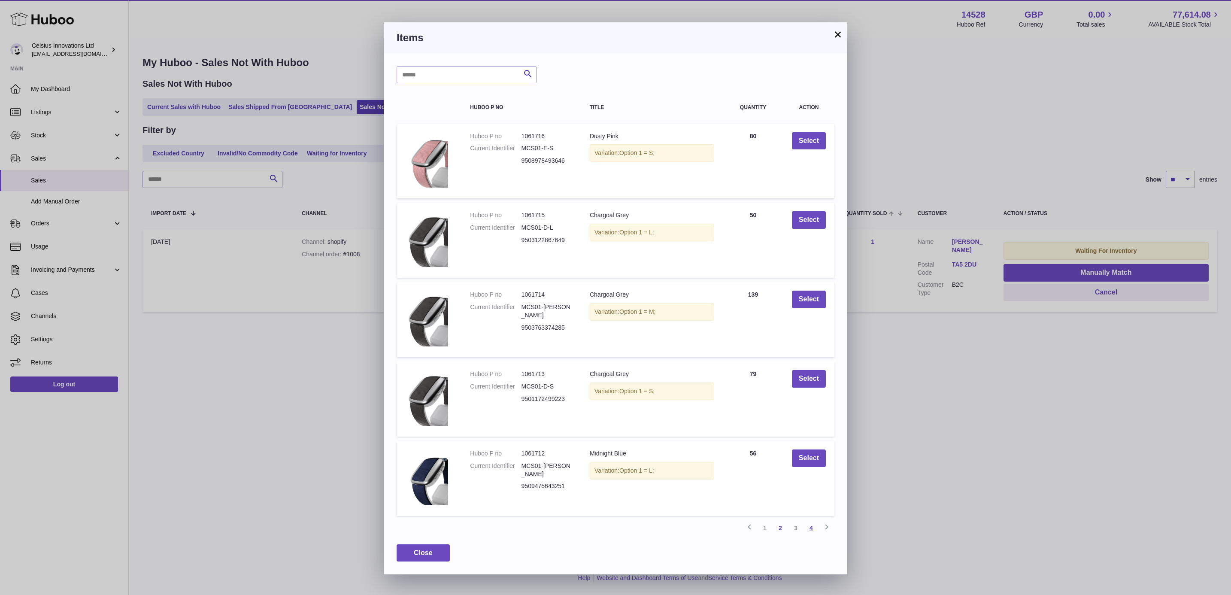
click at [812, 525] on link "4" at bounding box center [810, 527] width 15 height 15
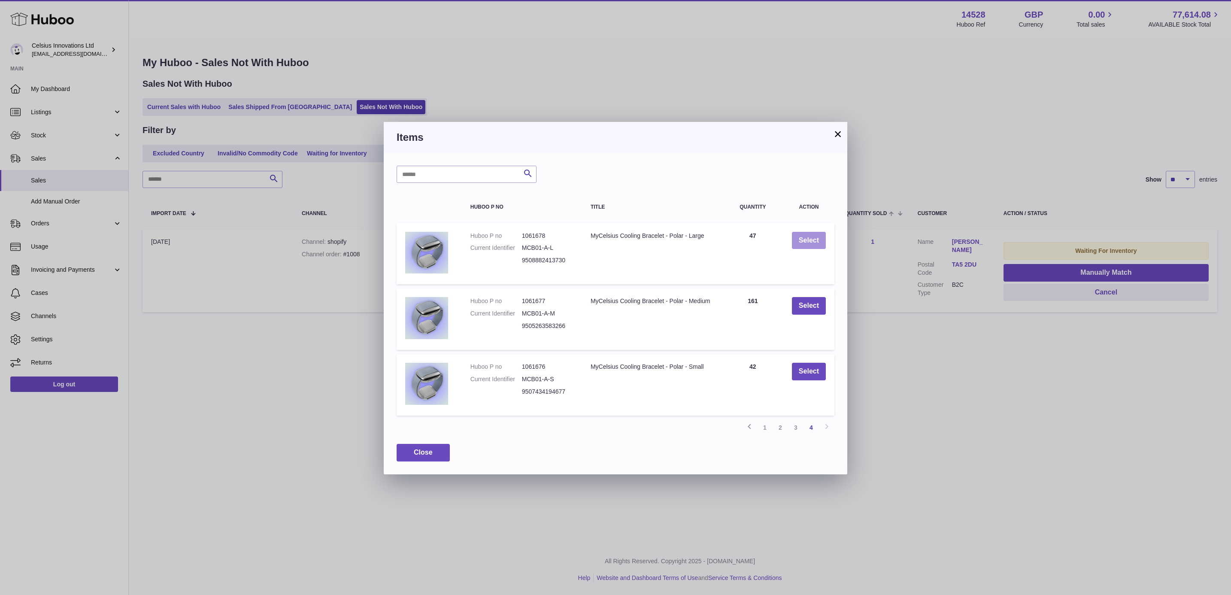
click at [808, 233] on button "Select" at bounding box center [809, 241] width 34 height 18
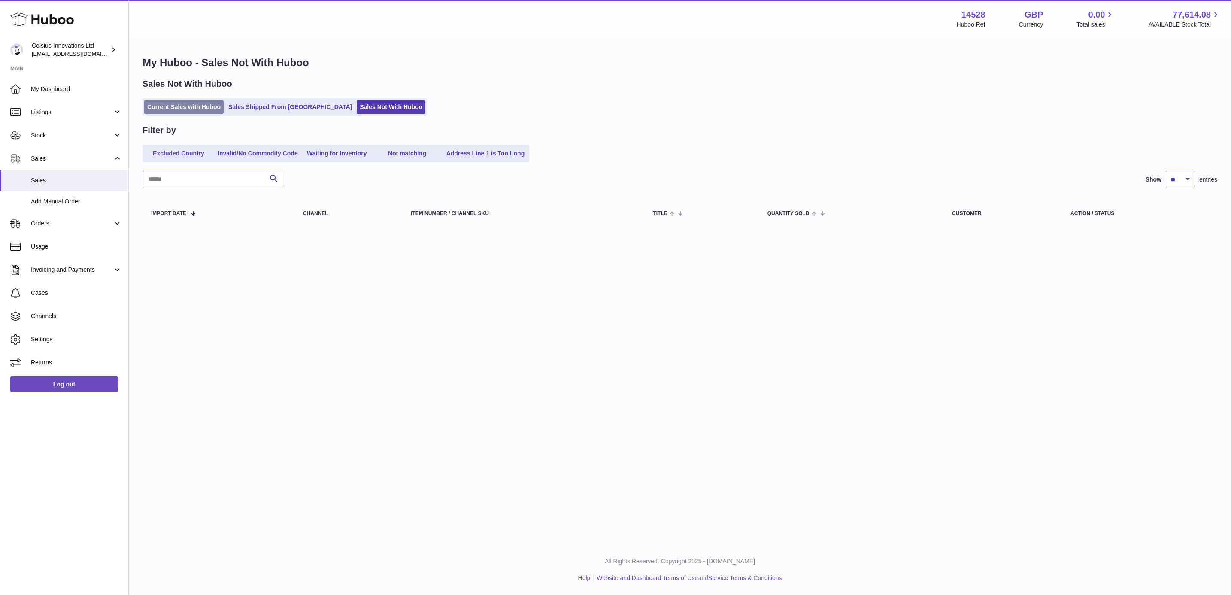
click at [190, 105] on link "Current Sales with Huboo" at bounding box center [183, 107] width 79 height 14
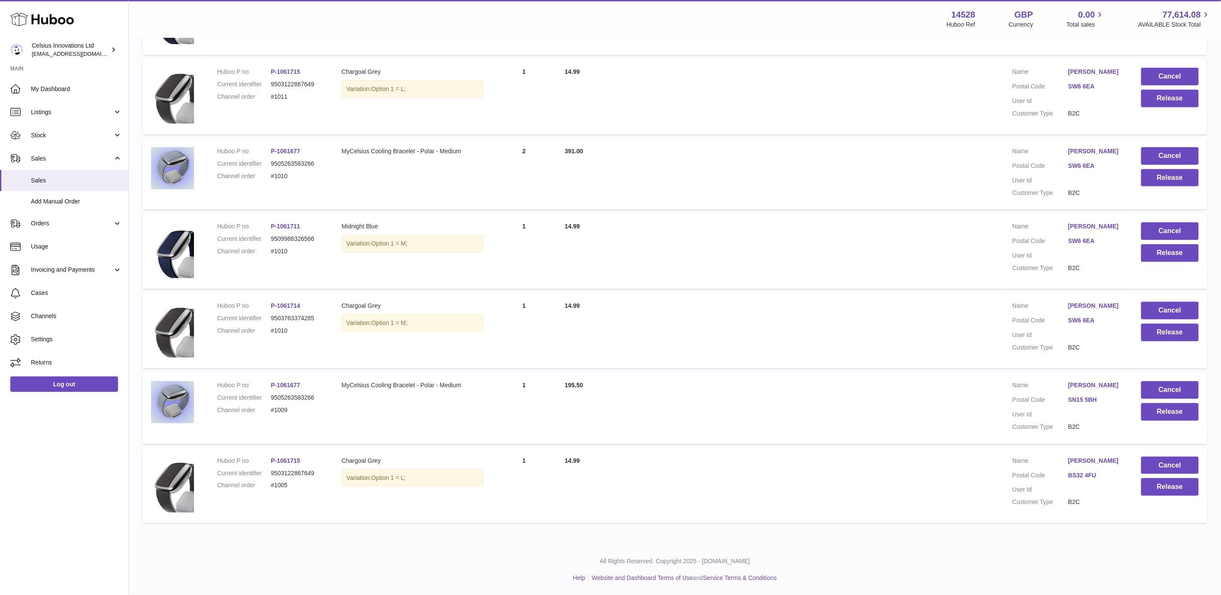
scroll to position [83, 0]
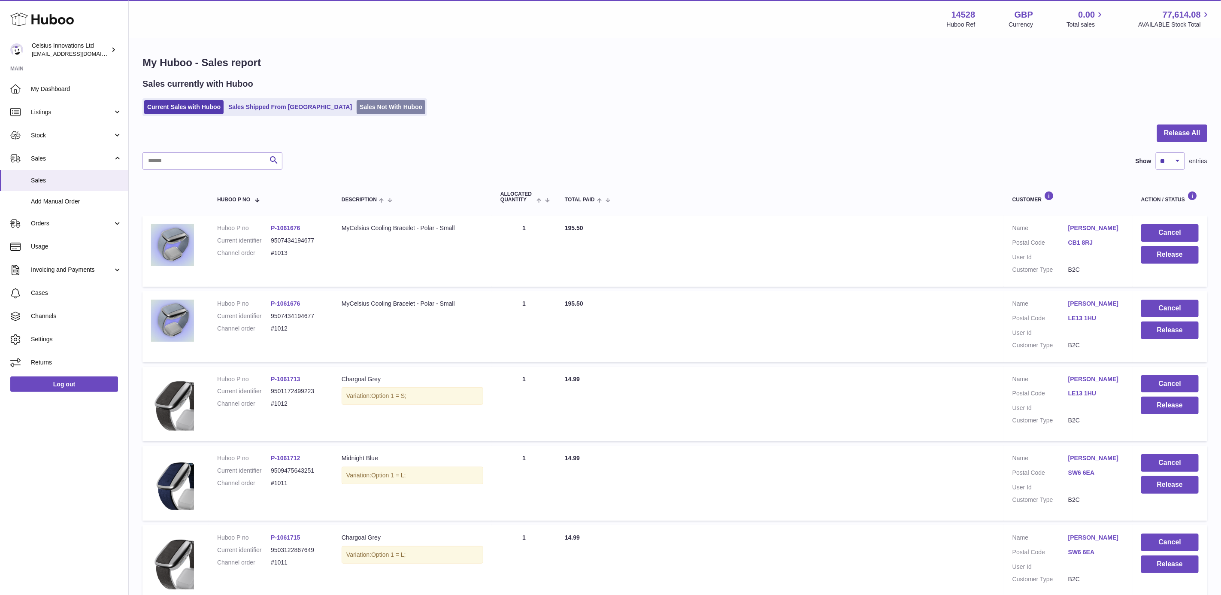
click at [360, 101] on link "Sales Not With Huboo" at bounding box center [391, 107] width 69 height 14
